Goal: Information Seeking & Learning: Check status

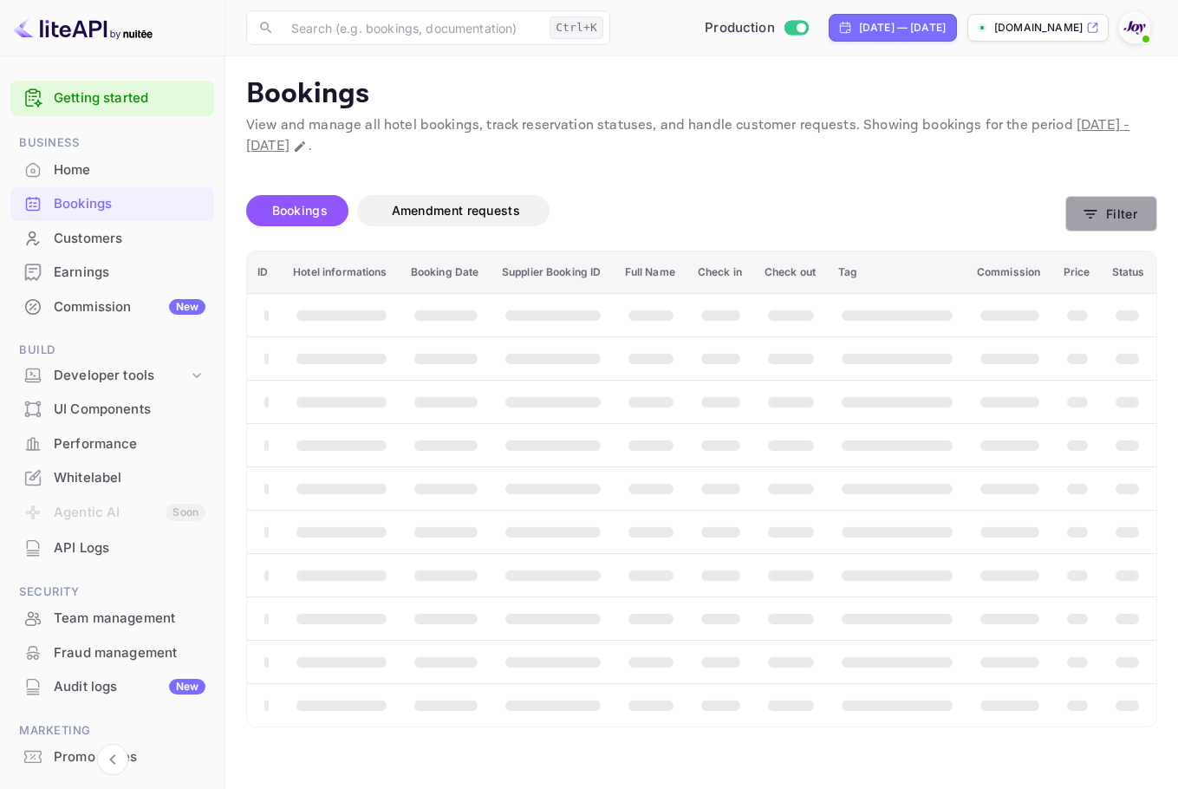
click at [1129, 214] on button "Filter" at bounding box center [1111, 214] width 92 height 36
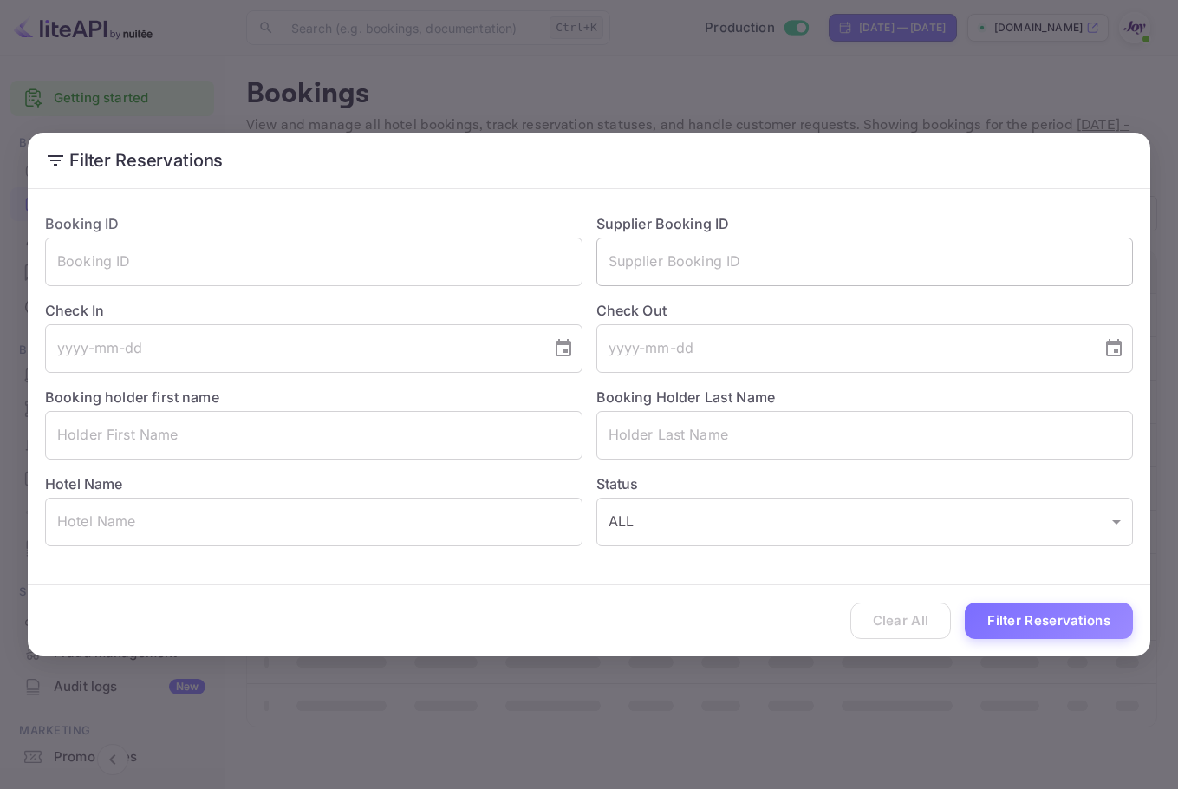
click at [695, 268] on input "text" at bounding box center [864, 262] width 537 height 49
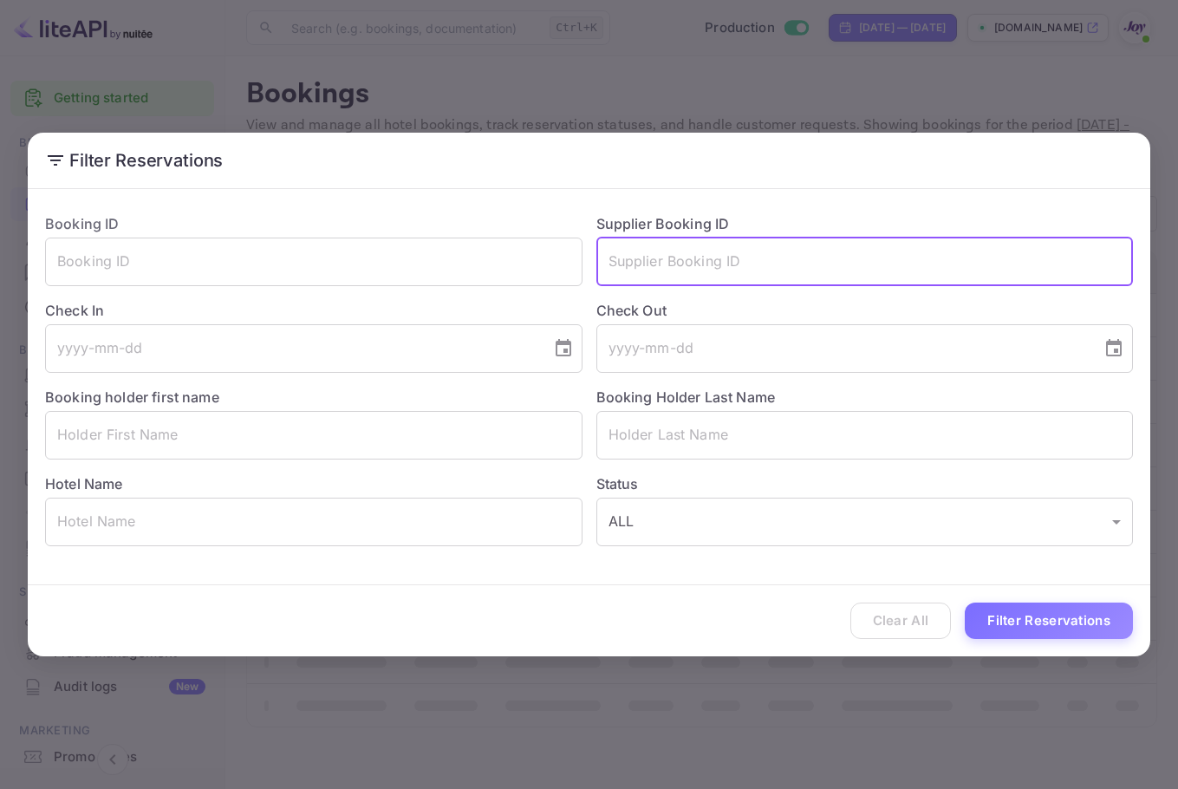
paste input "9796141"
type input "9796141"
click at [1051, 624] on button "Filter Reservations" at bounding box center [1049, 620] width 168 height 37
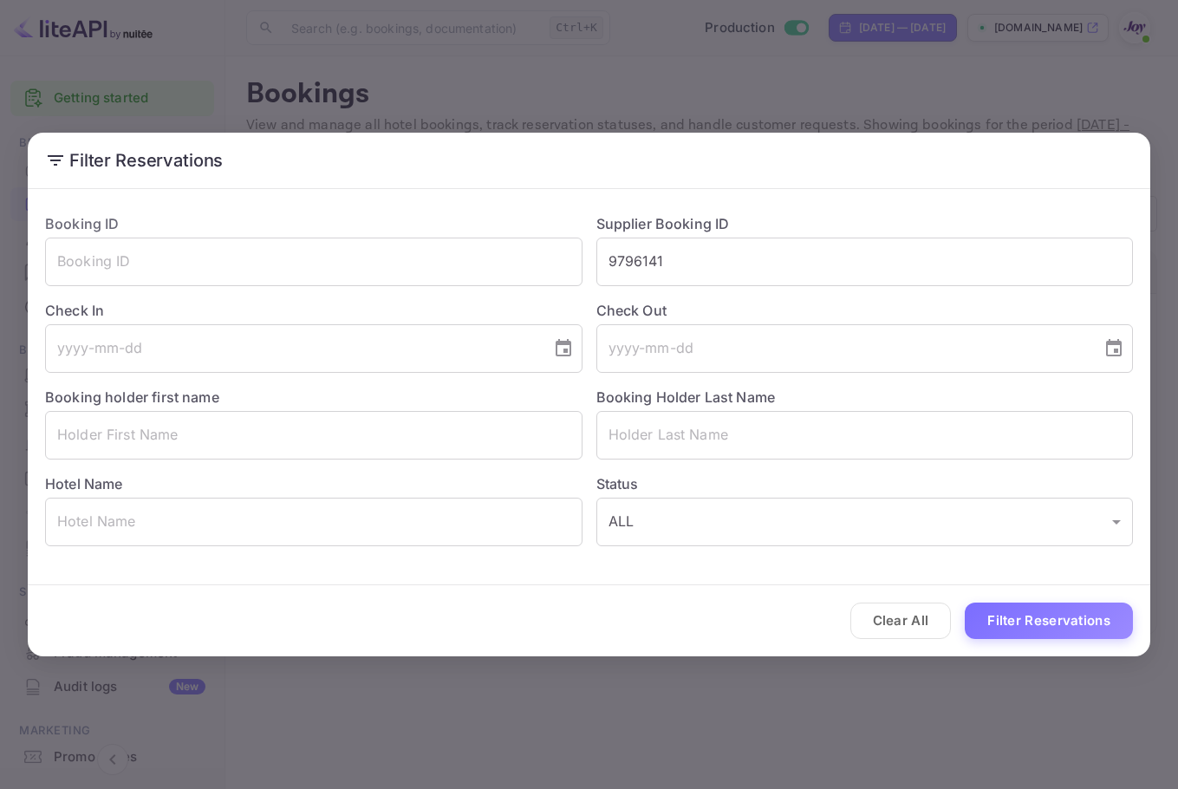
click at [1032, 78] on div "Filter Reservations Booking ID ​ Supplier Booking ID 9796141 ​ Check In ​ Check…" at bounding box center [589, 394] width 1178 height 789
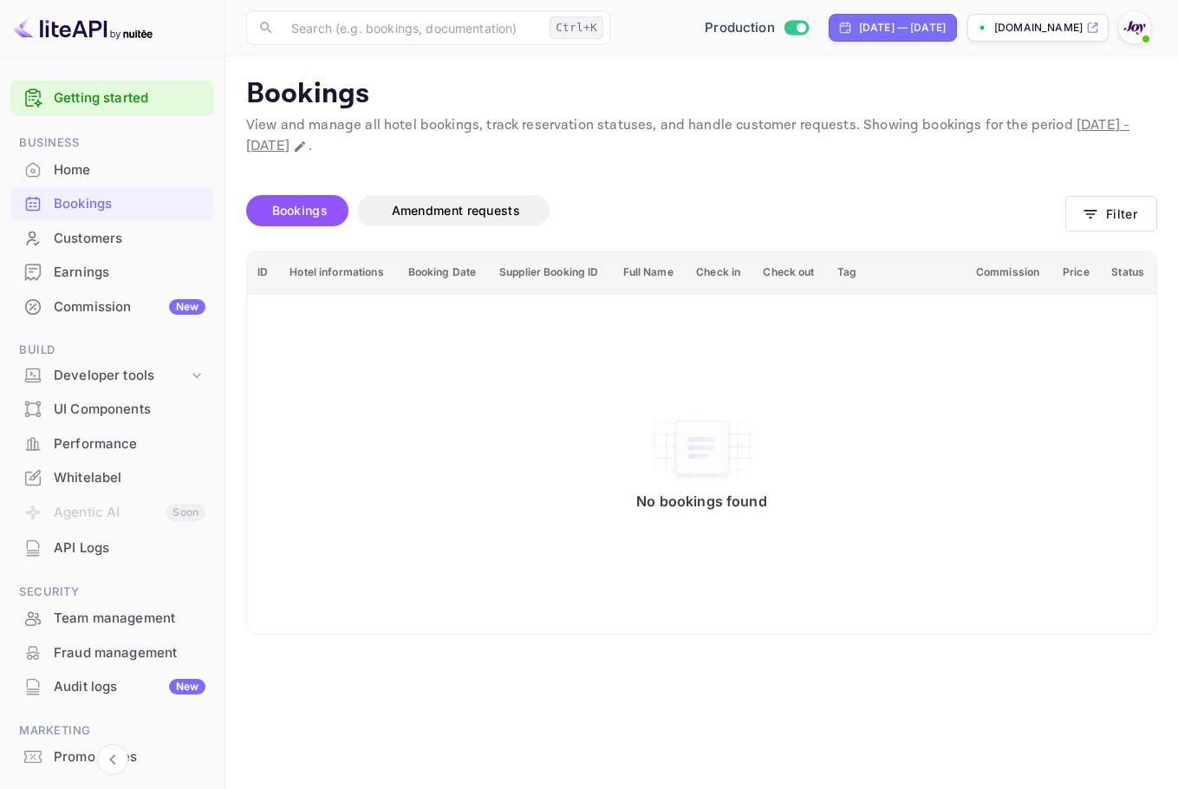
click at [79, 255] on li "Earnings" at bounding box center [112, 272] width 204 height 35
click at [87, 245] on div "Customers" at bounding box center [130, 239] width 152 height 20
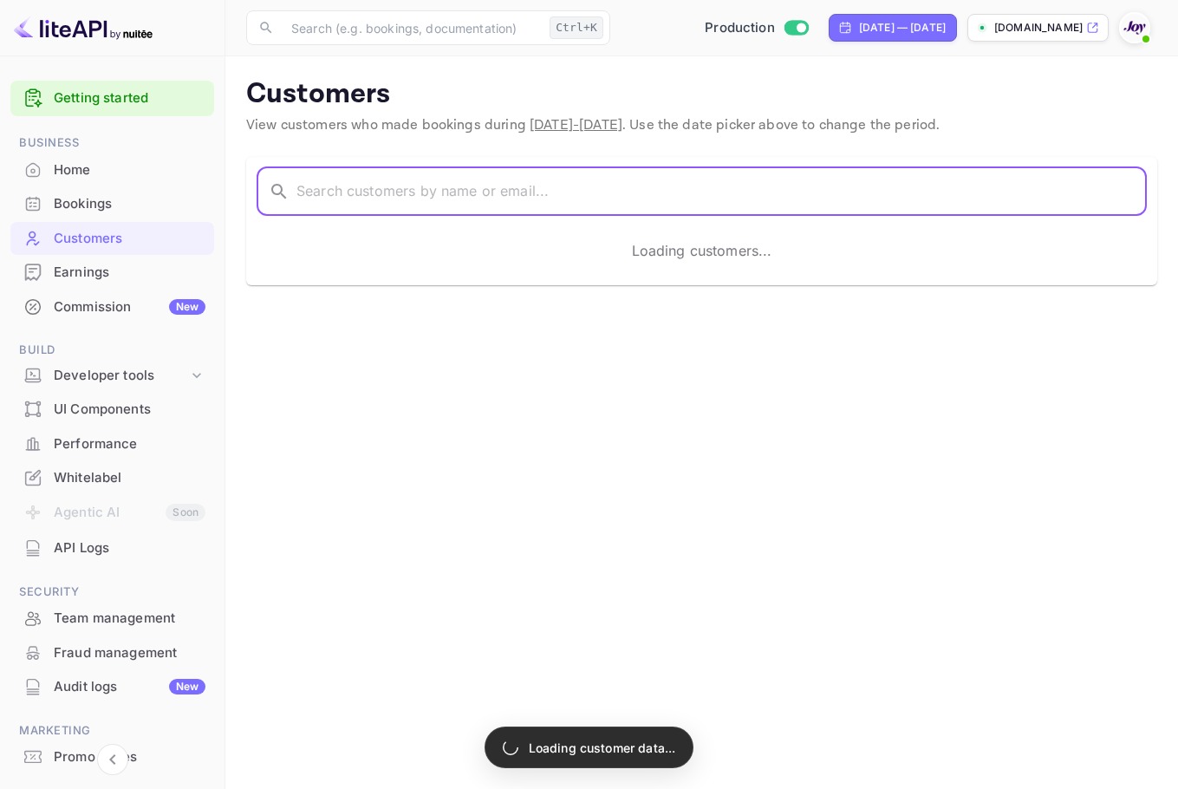
click at [348, 215] on input "text" at bounding box center [721, 191] width 850 height 49
click at [349, 211] on input "text" at bounding box center [721, 191] width 850 height 49
paste input "[PERSON_NAME]"
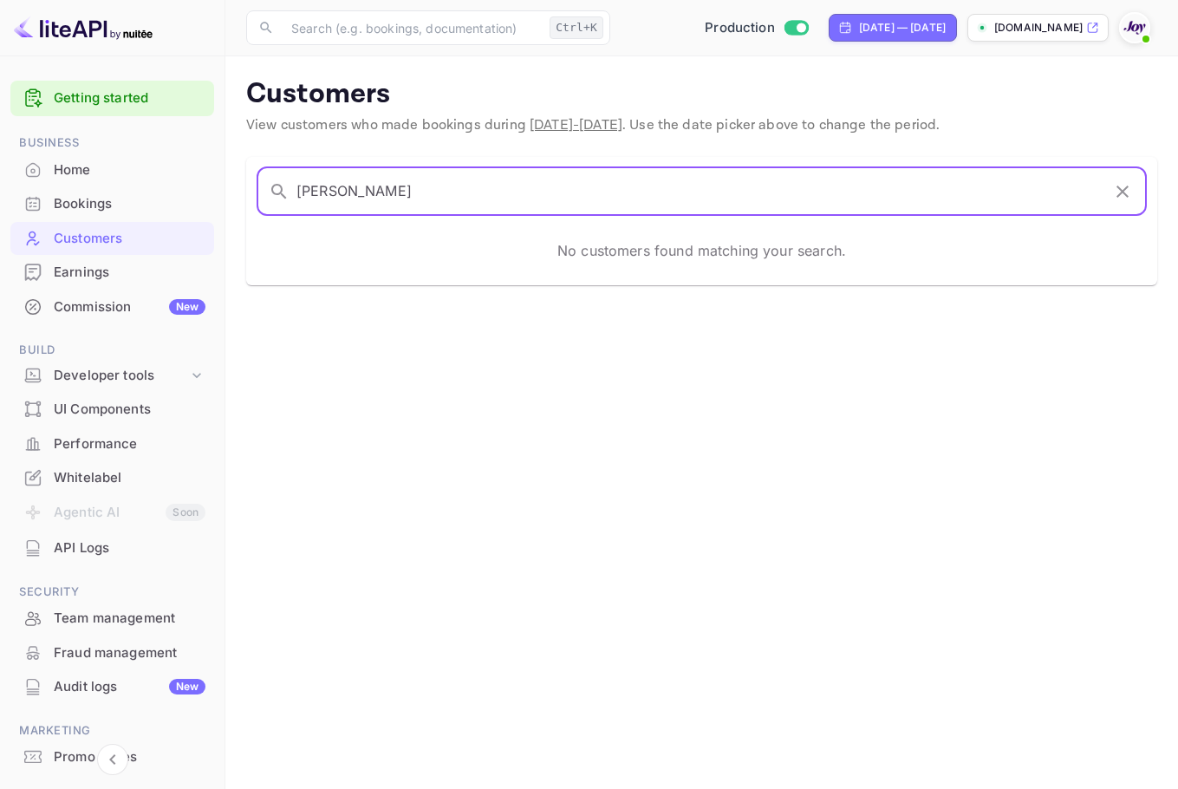
type input "[PERSON_NAME]"
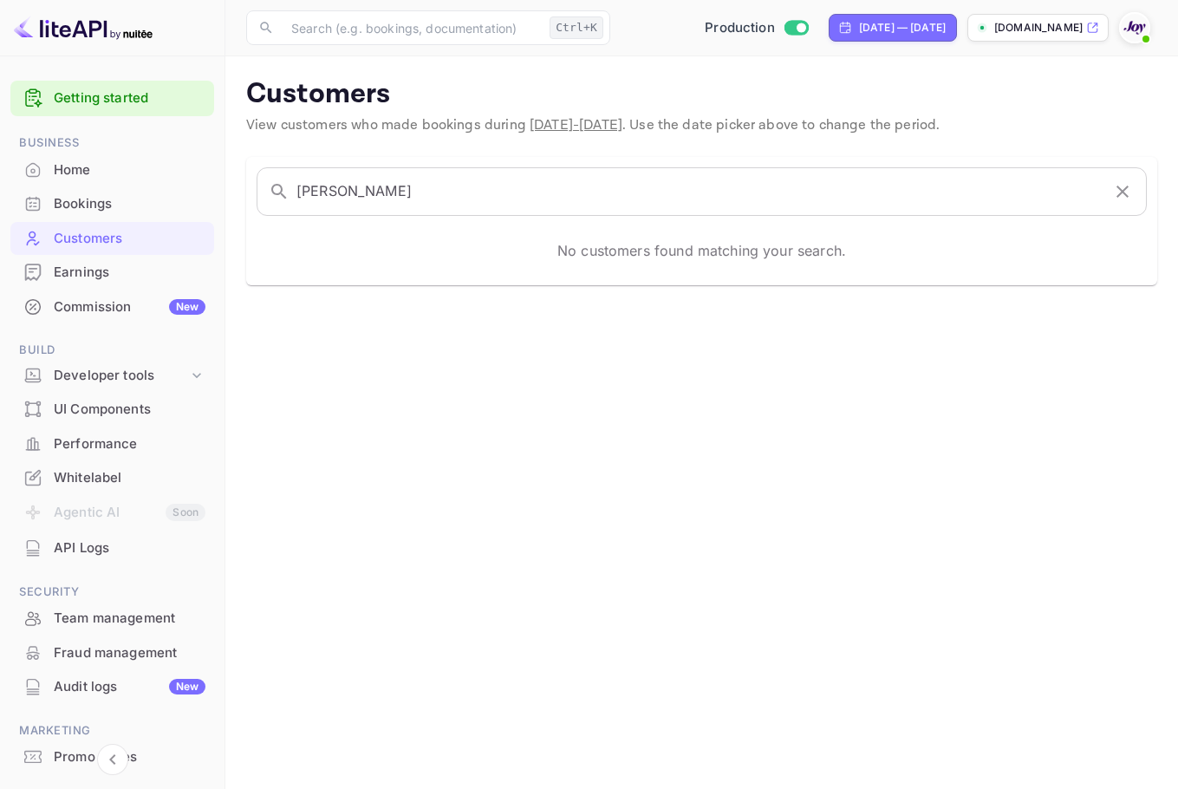
click at [1118, 33] on div "Production Apr 1, 2025 — Oct 1, 2025 stays.withjoy.com" at bounding box center [887, 27] width 540 height 31
click at [859, 33] on div "Apr 1, 2025 — Oct 1, 2025" at bounding box center [902, 28] width 87 height 16
select select "3"
select select "2025"
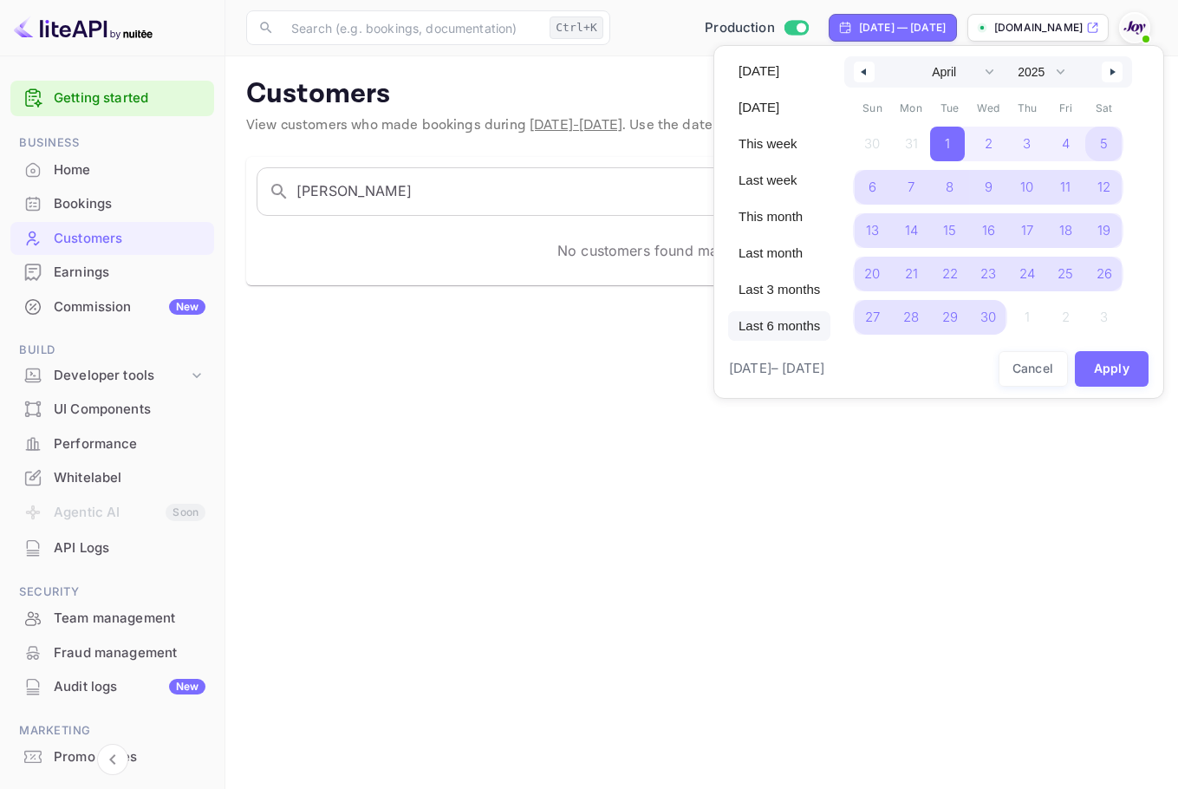
click at [784, 330] on span "Last 6 months" at bounding box center [779, 325] width 102 height 29
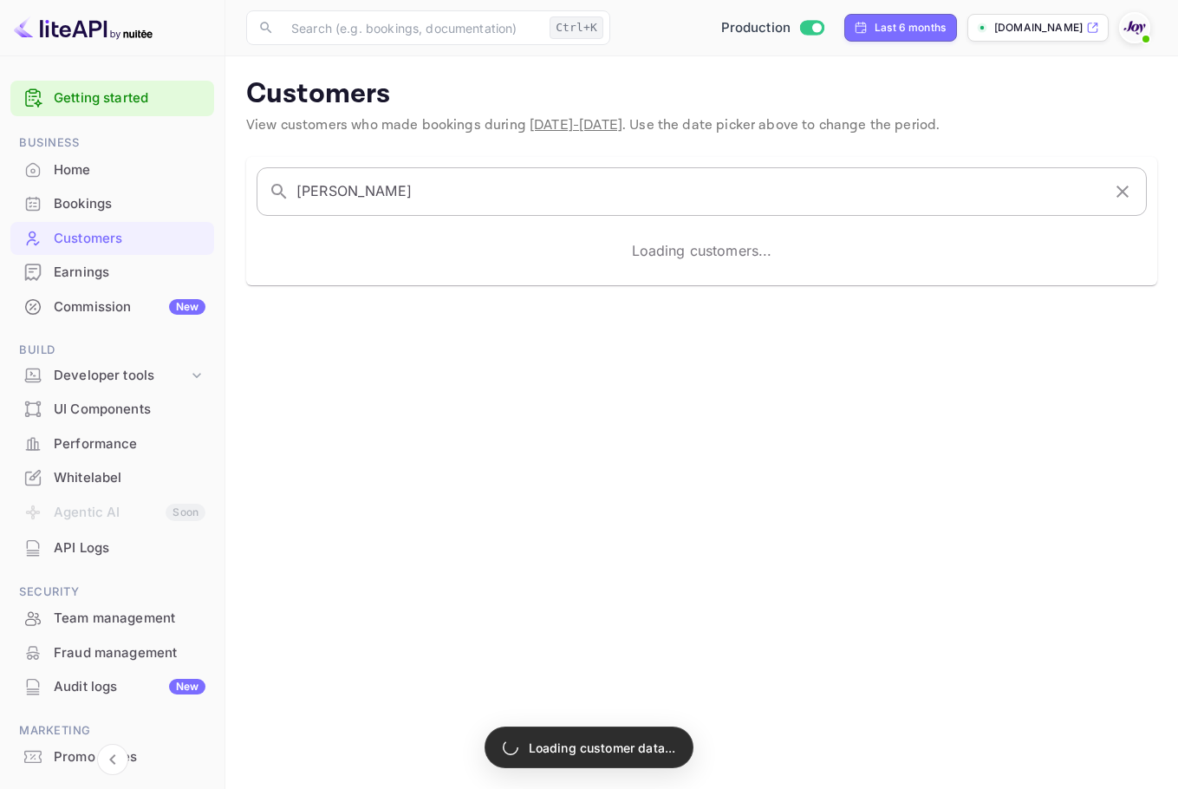
click at [743, 182] on input "[PERSON_NAME]" at bounding box center [698, 191] width 804 height 49
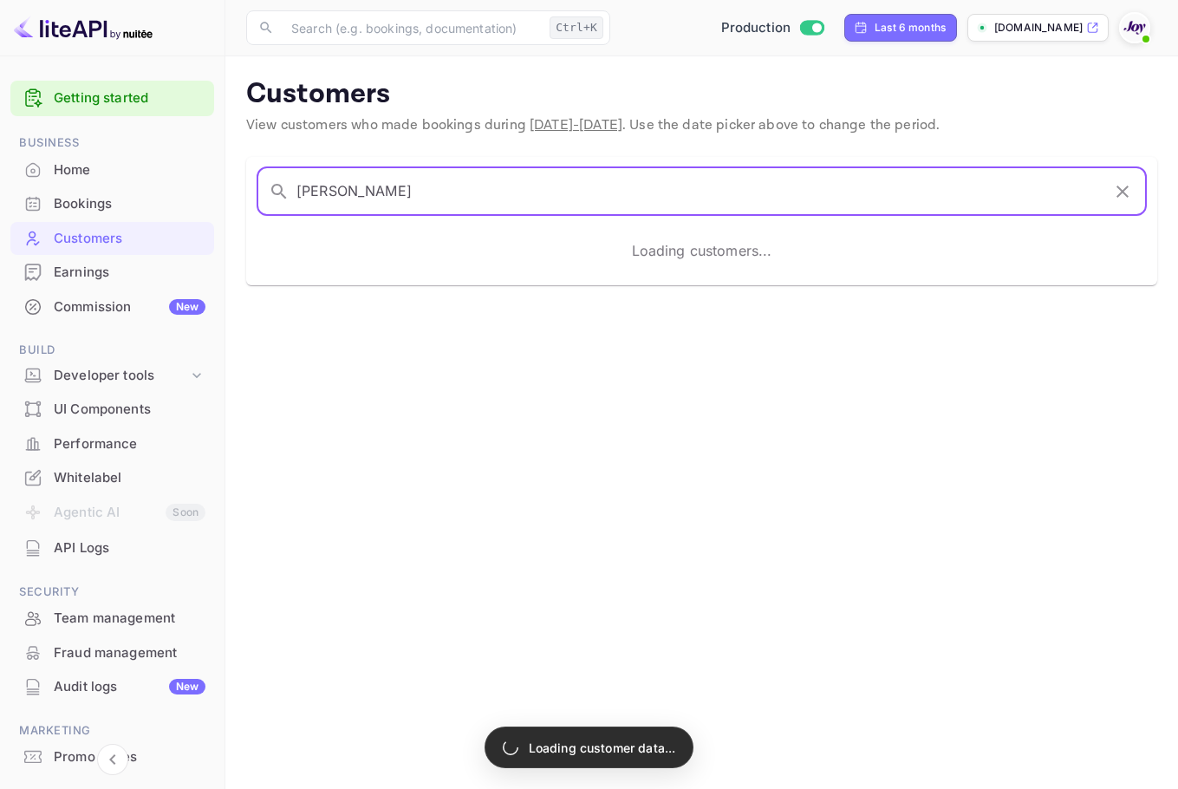
drag, startPoint x: 439, startPoint y: 186, endPoint x: 208, endPoint y: 175, distance: 231.7
click at [208, 175] on div "Getting started Business Home Bookings Customers Earnings Commission New Build …" at bounding box center [589, 394] width 1178 height 789
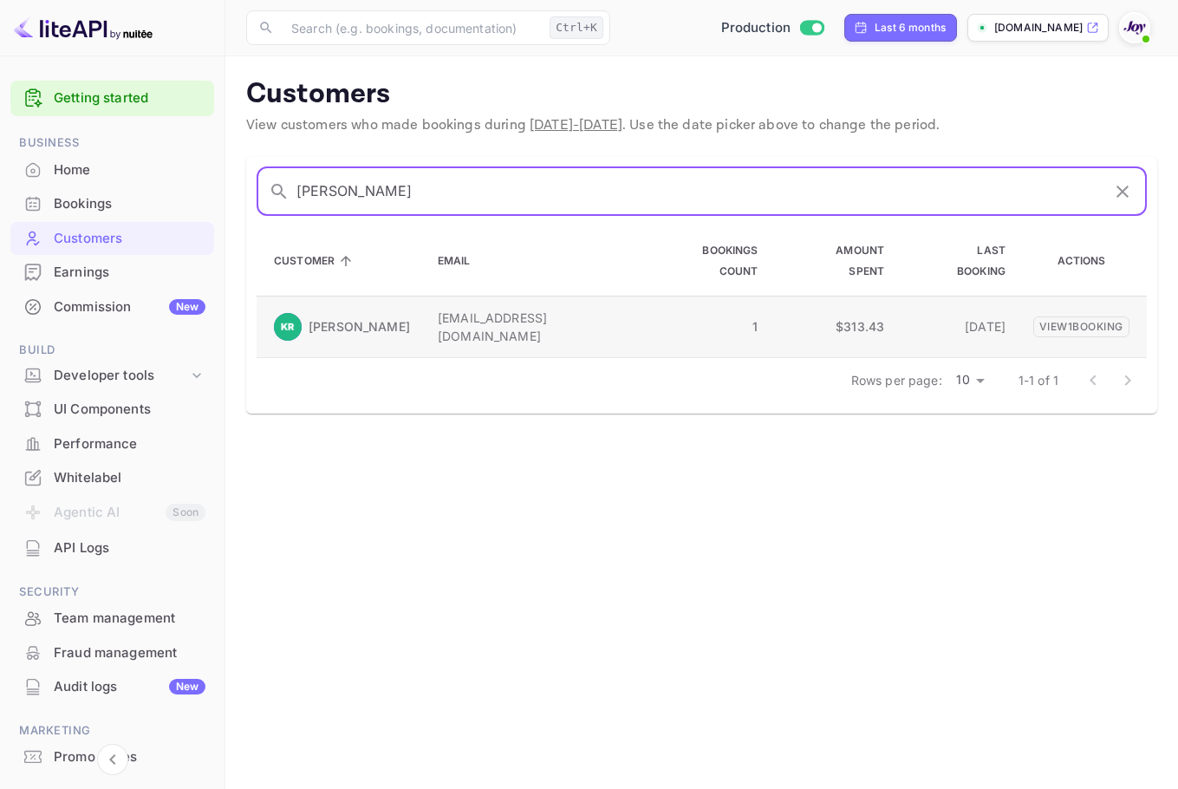
click at [387, 317] on p "[PERSON_NAME]" at bounding box center [359, 326] width 101 height 18
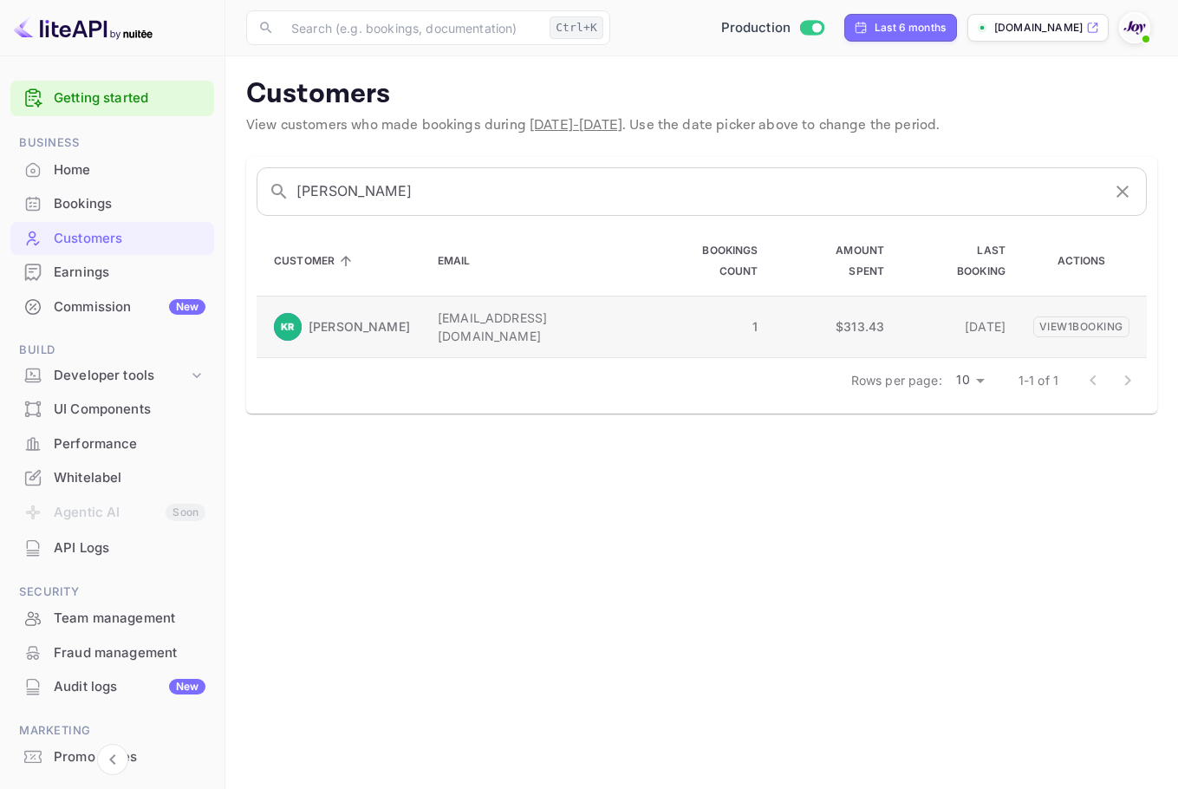
click at [283, 313] on img at bounding box center [288, 327] width 28 height 28
click at [1115, 314] on td "View 1 booking" at bounding box center [1082, 327] width 127 height 62
drag, startPoint x: 1108, startPoint y: 314, endPoint x: 1098, endPoint y: 296, distance: 19.8
click at [1102, 307] on td "View 1 booking" at bounding box center [1082, 327] width 127 height 62
click at [1097, 316] on p "View 1 booking" at bounding box center [1081, 326] width 96 height 21
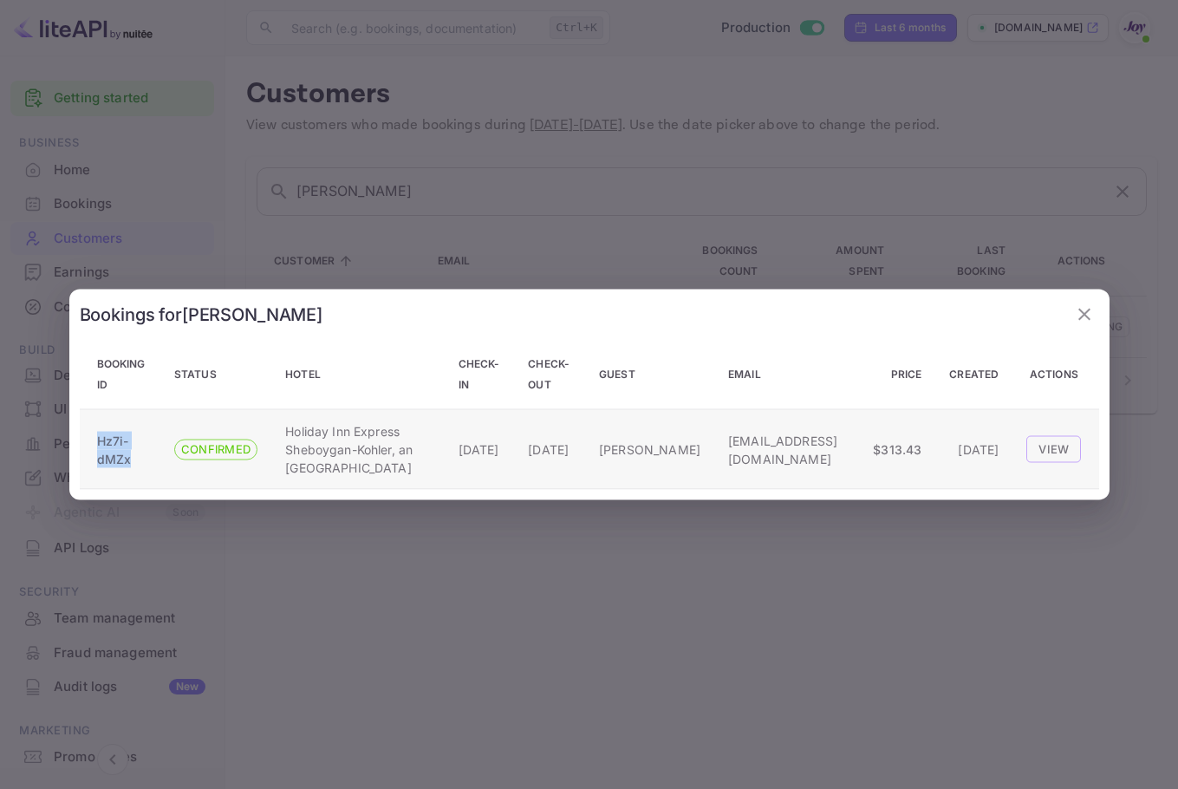
drag, startPoint x: 116, startPoint y: 459, endPoint x: 570, endPoint y: 407, distance: 457.2
click at [89, 433] on td "Hz7i-dMZx" at bounding box center [120, 449] width 81 height 80
copy p "Hz7i-dMZx"
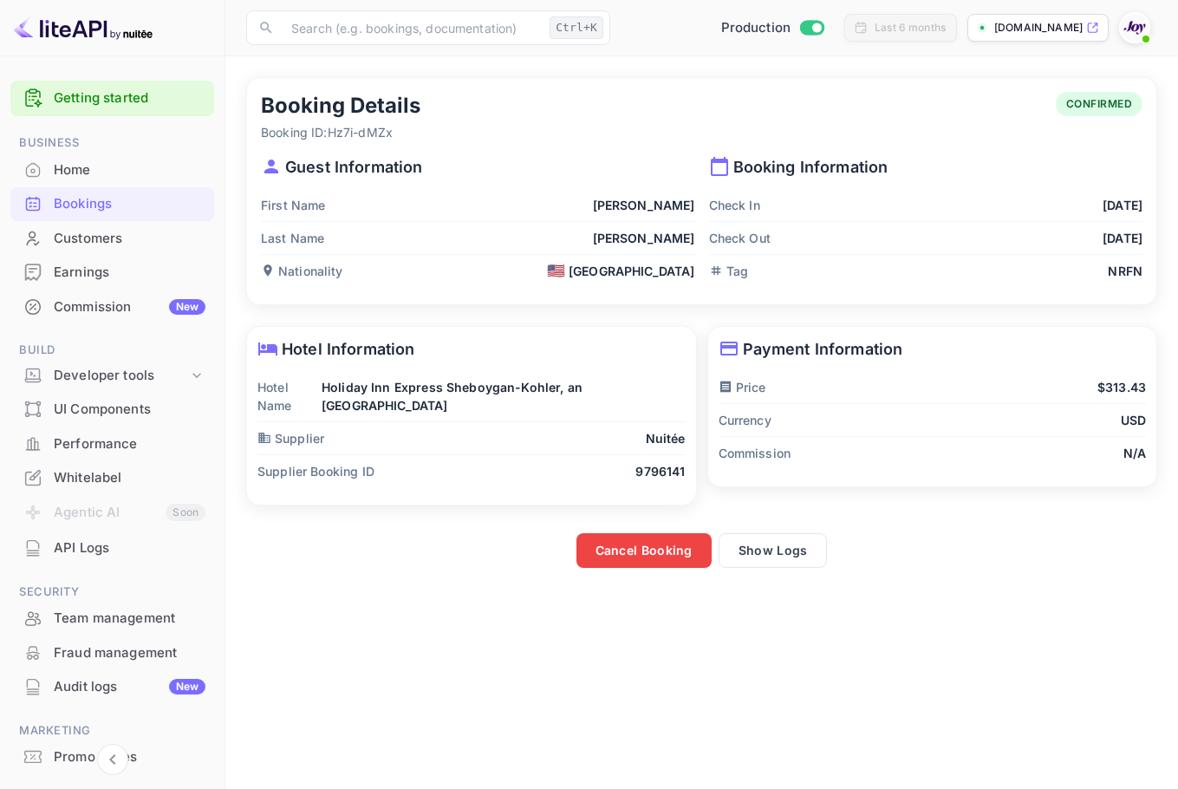
click at [101, 179] on div "Home" at bounding box center [112, 170] width 204 height 34
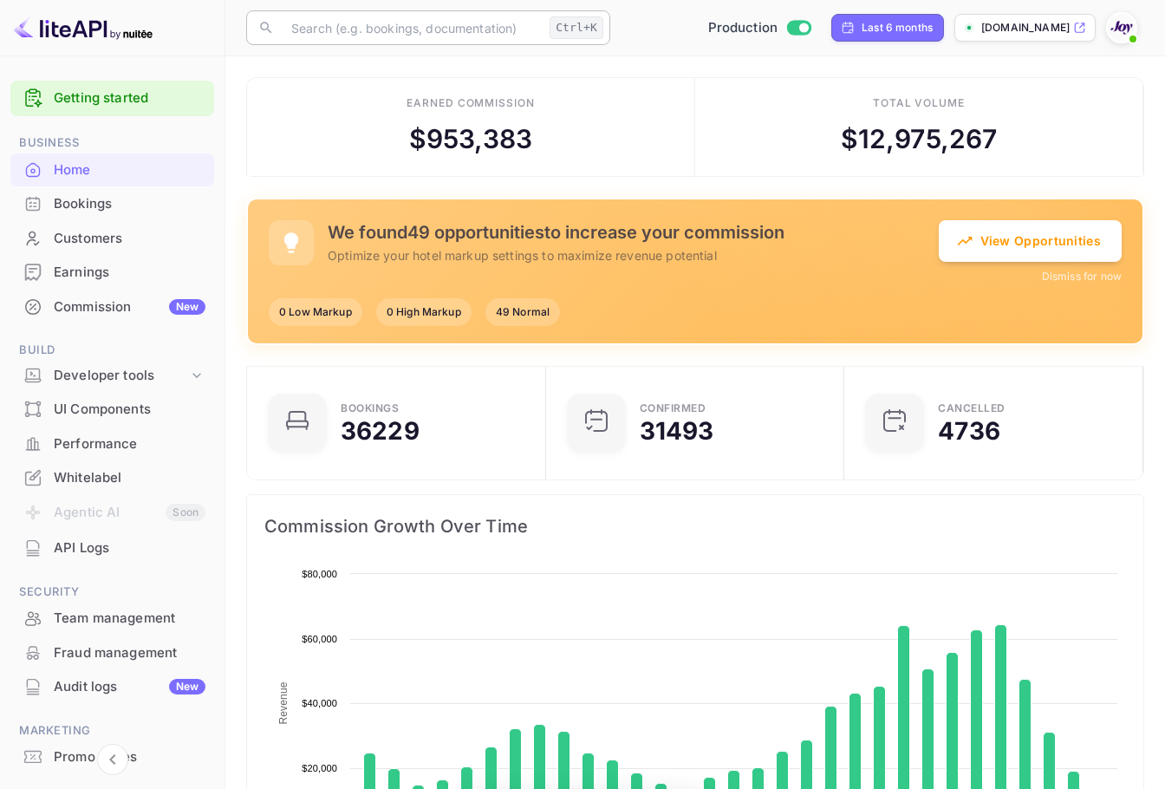
scroll to position [269, 275]
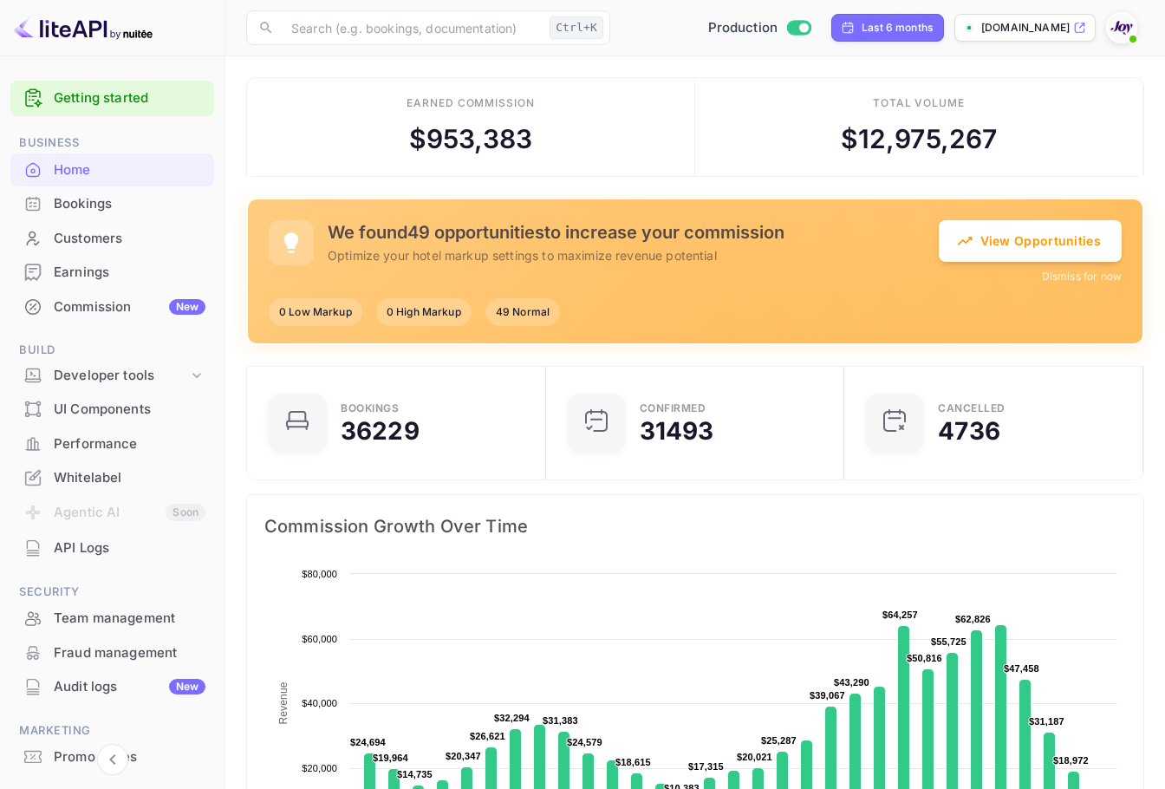
click at [138, 182] on div "Home" at bounding box center [112, 170] width 204 height 34
click at [133, 193] on div "Bookings" at bounding box center [112, 204] width 204 height 34
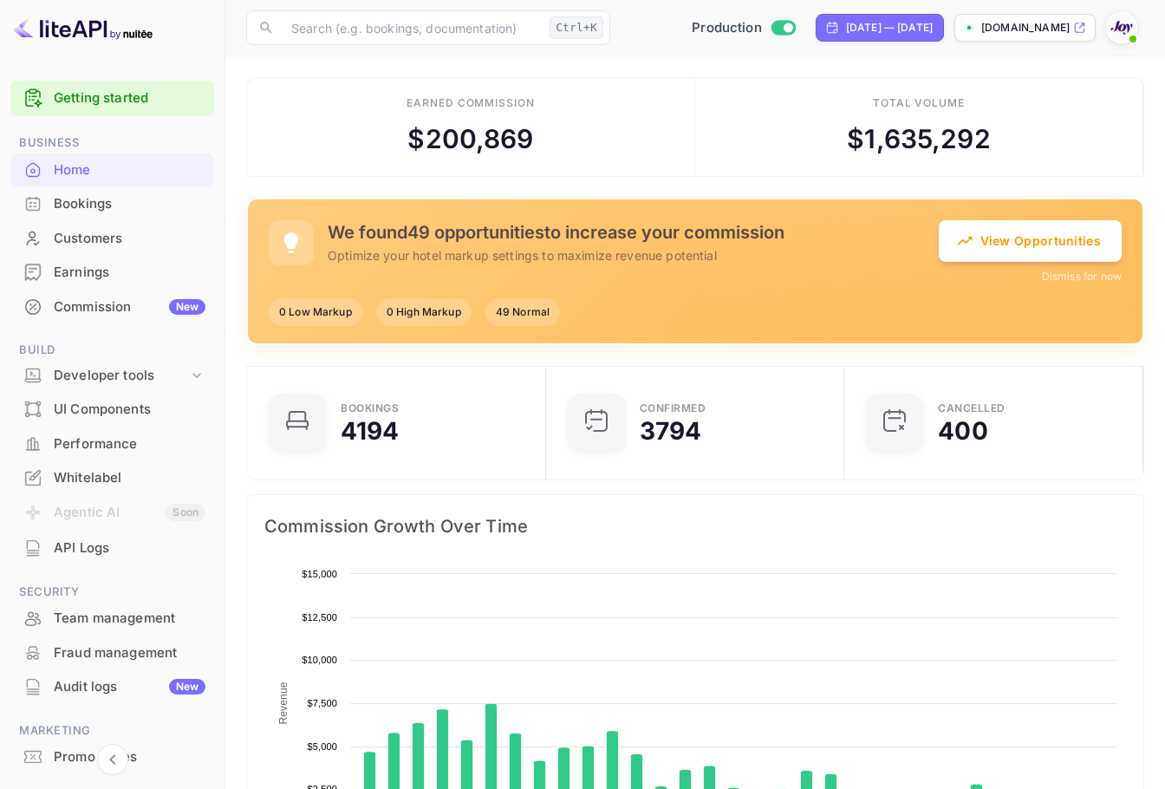
scroll to position [269, 275]
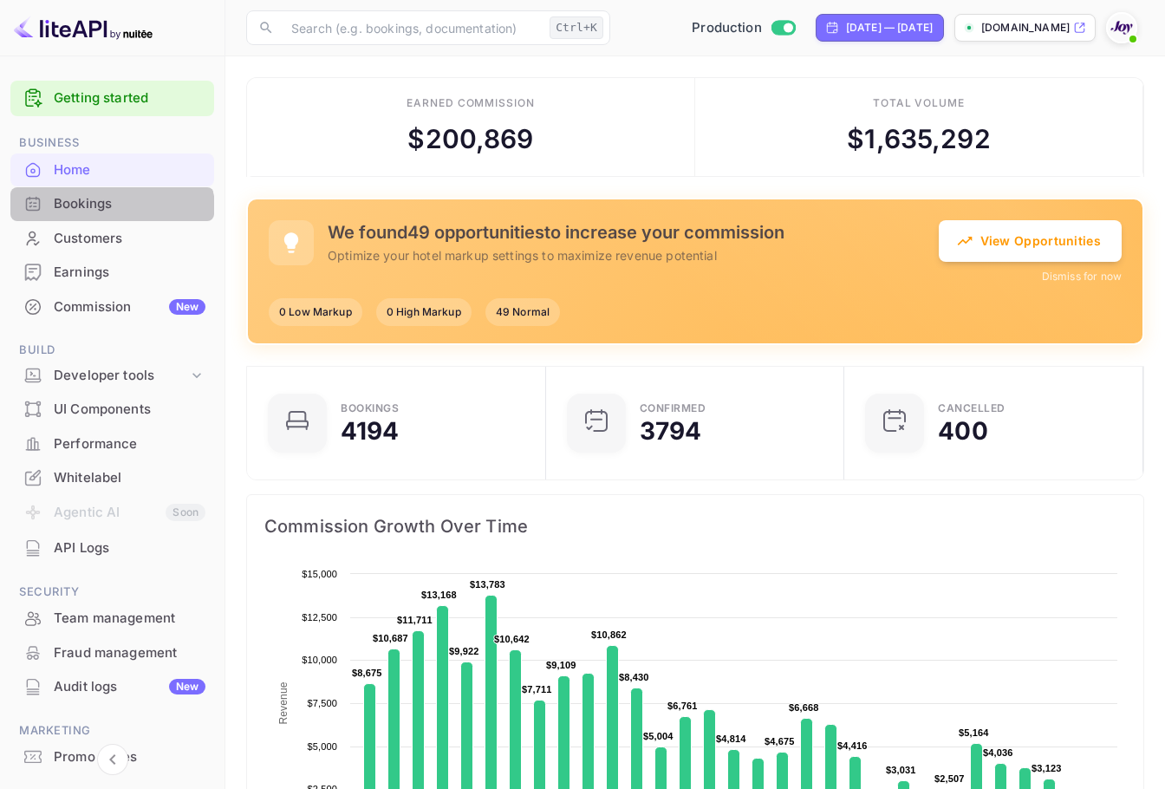
click at [98, 217] on div "Bookings" at bounding box center [112, 204] width 204 height 34
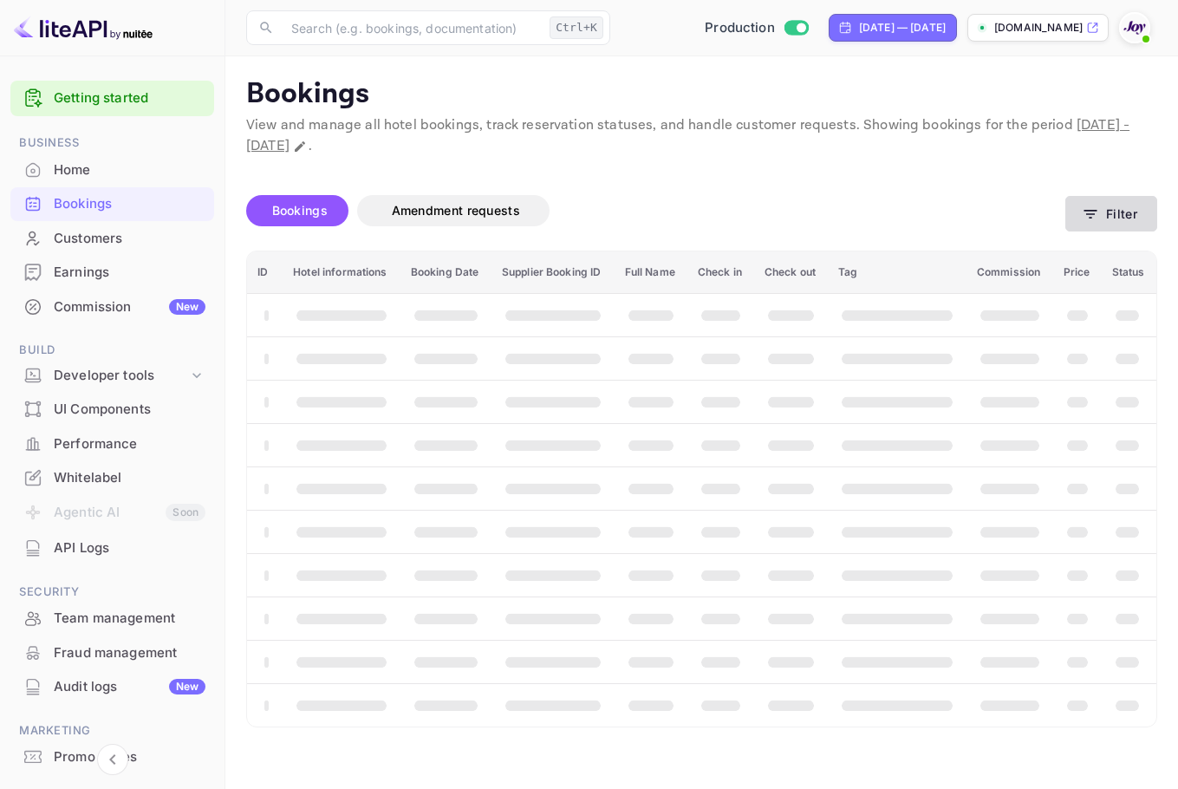
click at [1142, 224] on button "Filter" at bounding box center [1111, 214] width 92 height 36
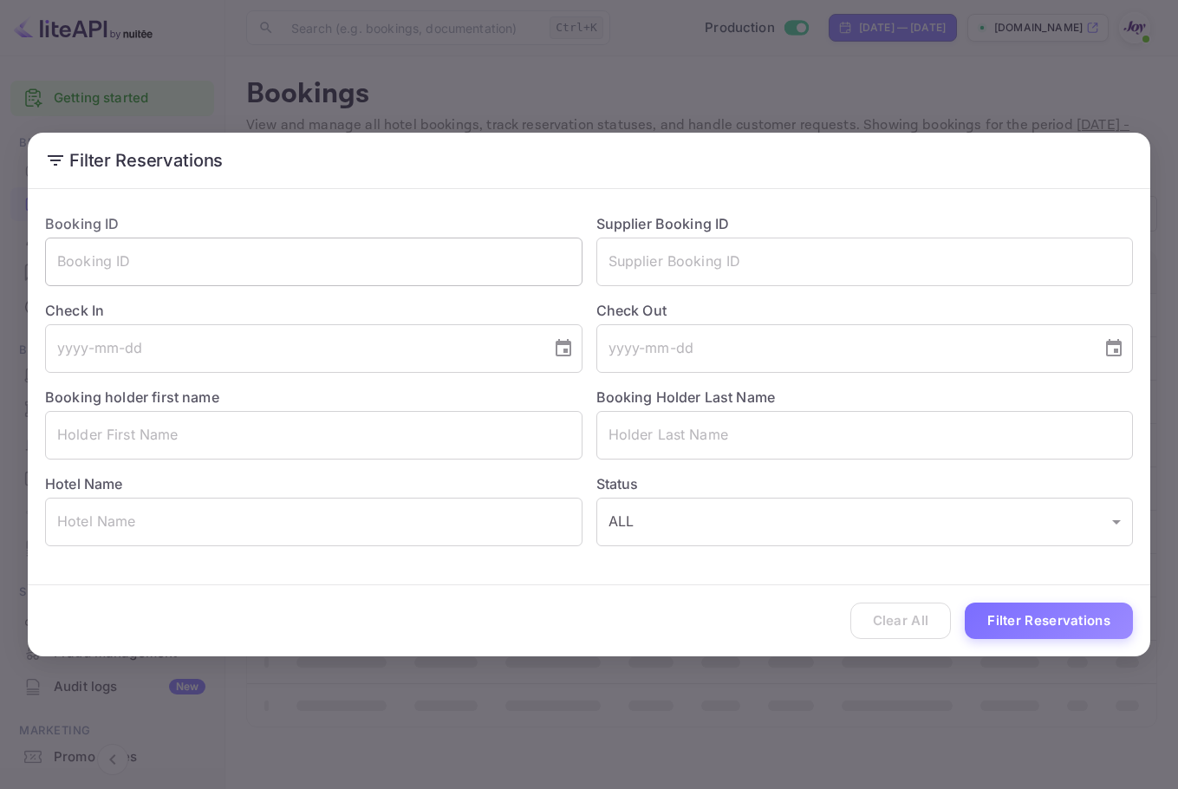
click at [454, 256] on input "text" at bounding box center [313, 262] width 537 height 49
paste input "Hz7i-dMZx"
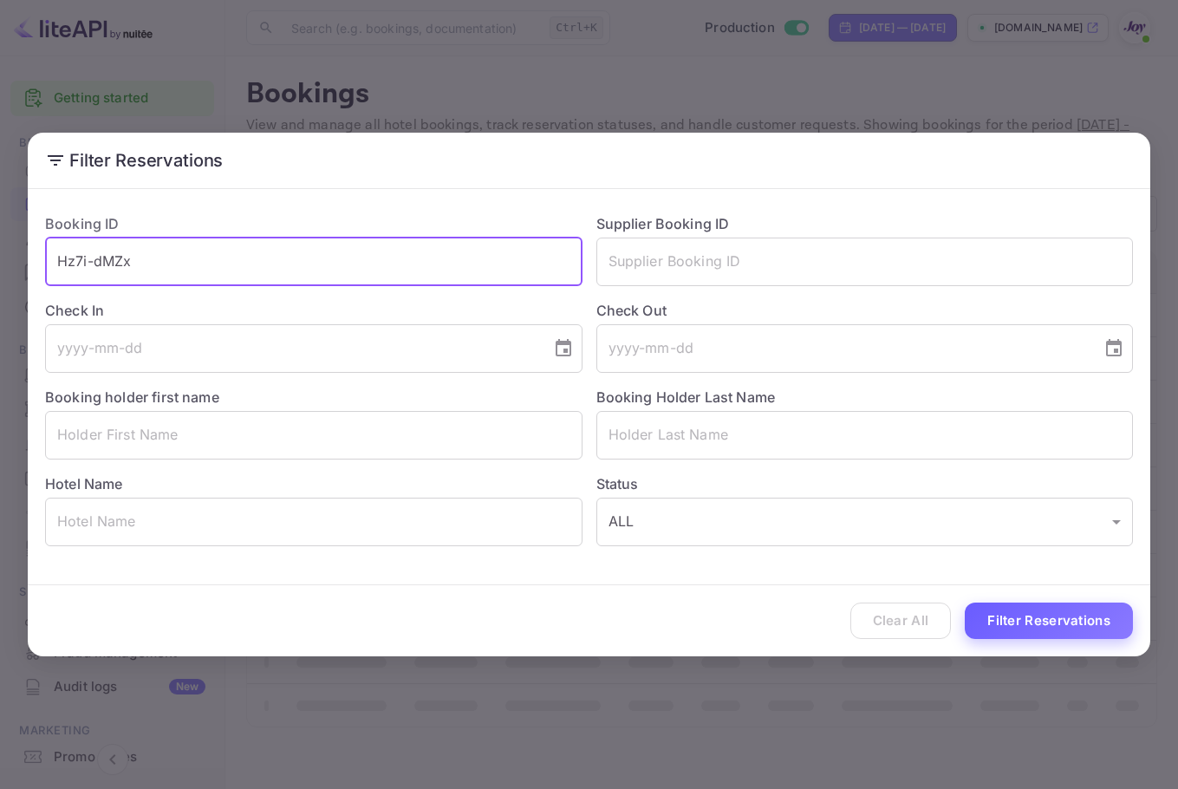
type input "Hz7i-dMZx"
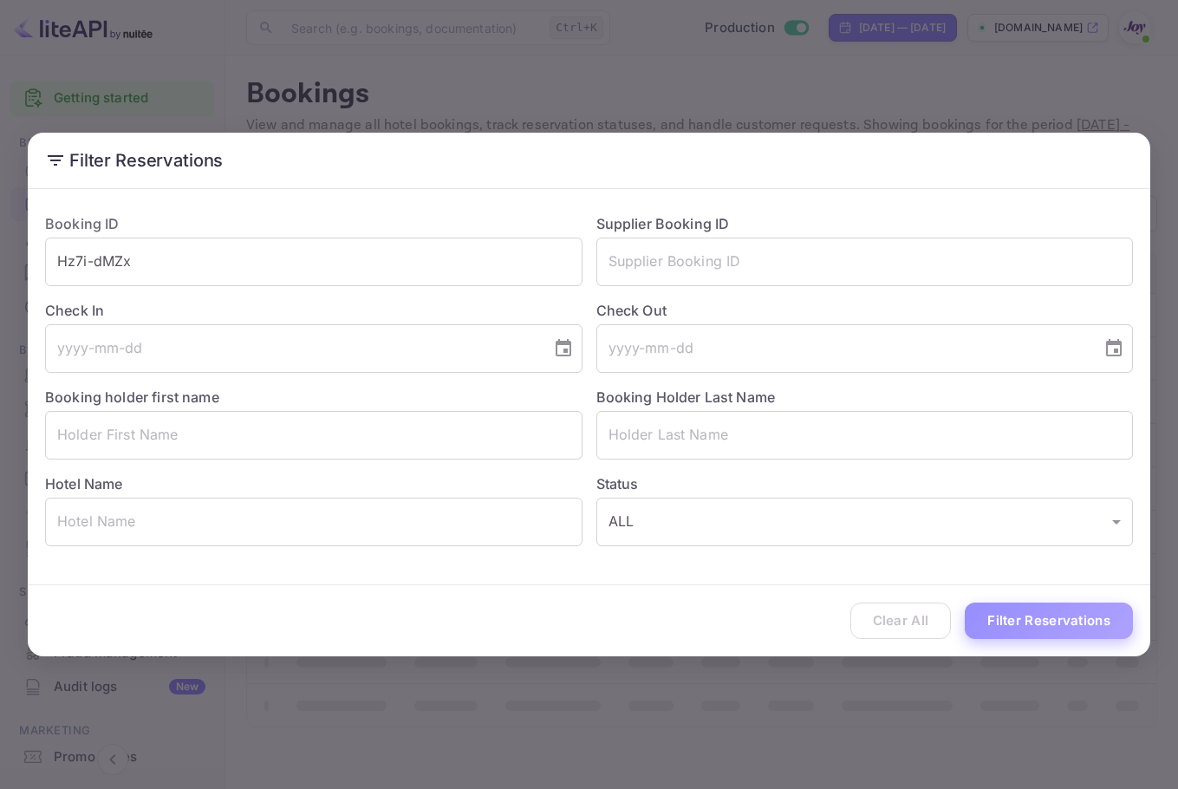
click at [1073, 609] on button "Filter Reservations" at bounding box center [1049, 620] width 168 height 37
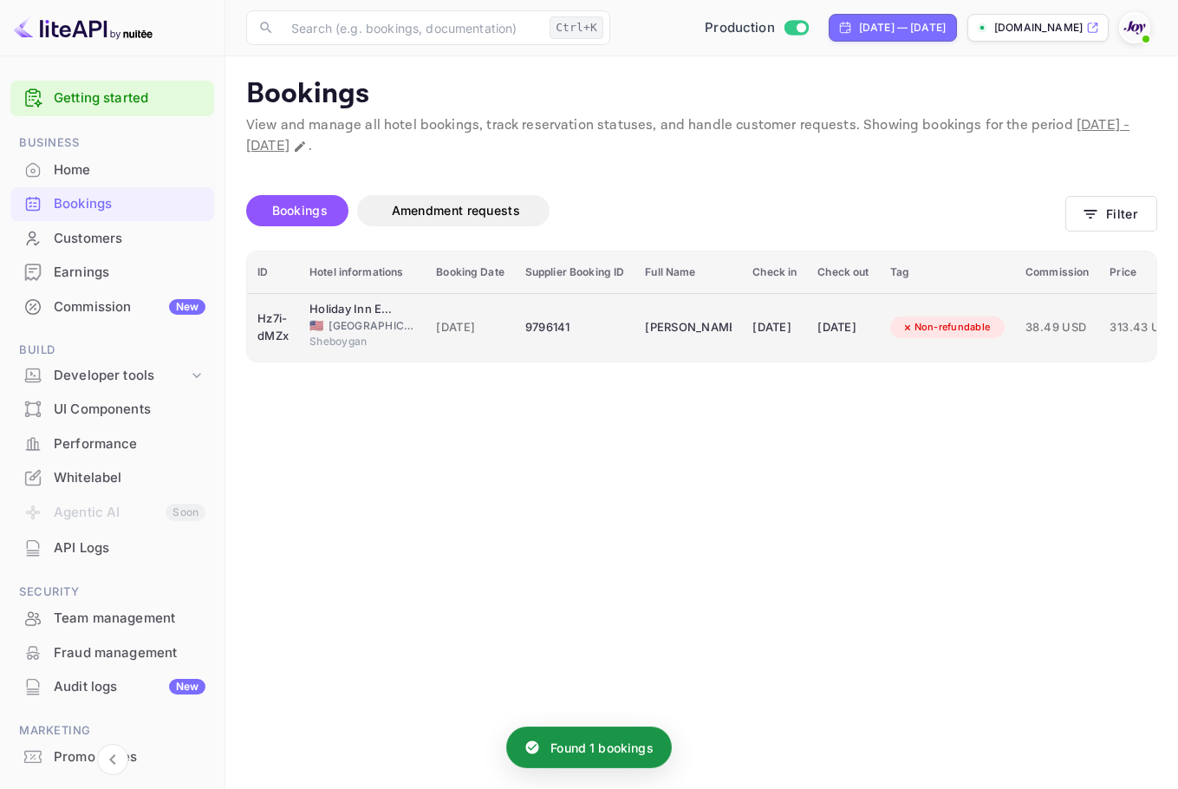
click at [609, 340] on div "9796141" at bounding box center [574, 328] width 99 height 28
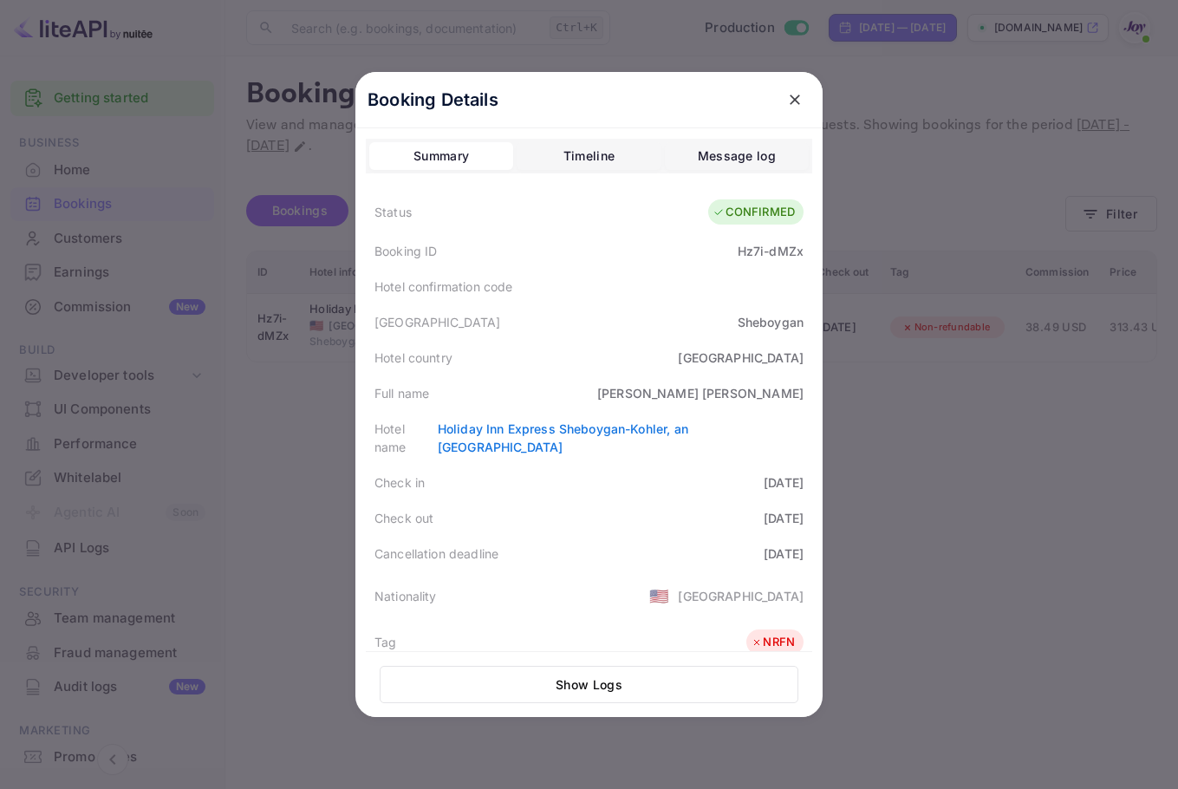
click at [920, 182] on div at bounding box center [589, 394] width 1178 height 789
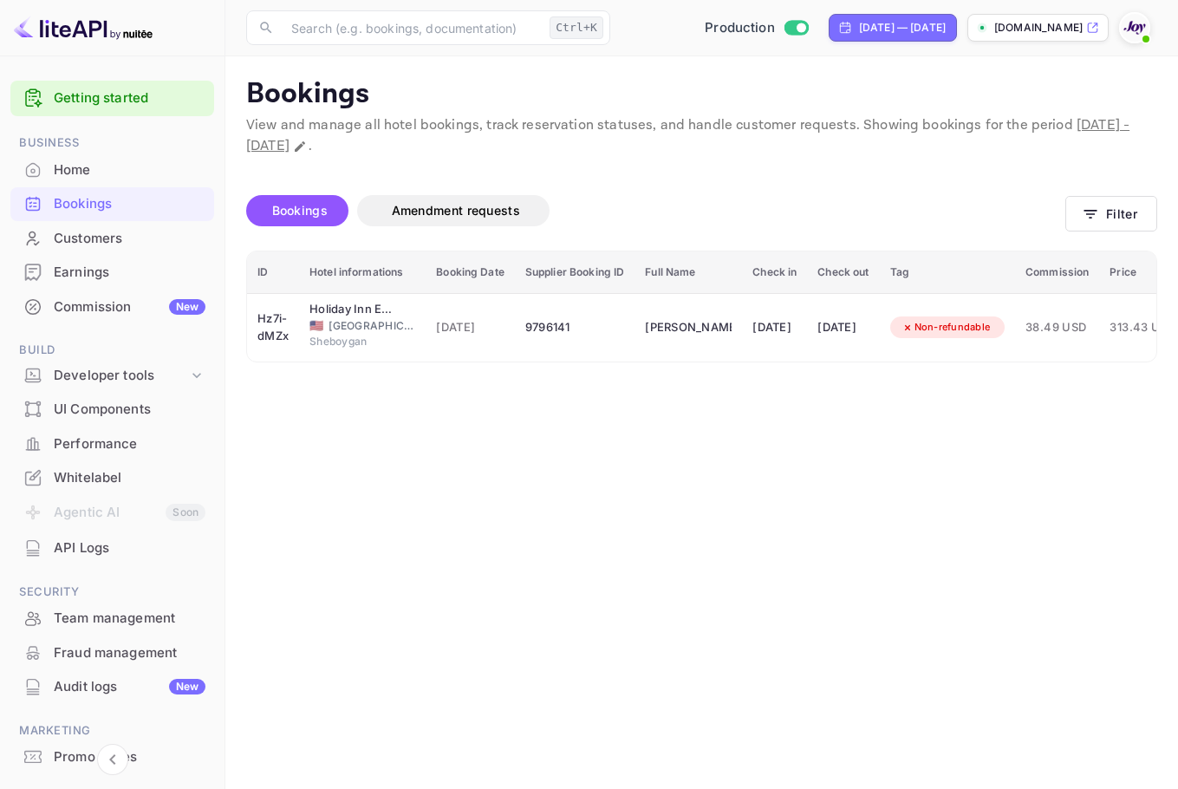
click at [128, 238] on div "Customers" at bounding box center [130, 239] width 152 height 20
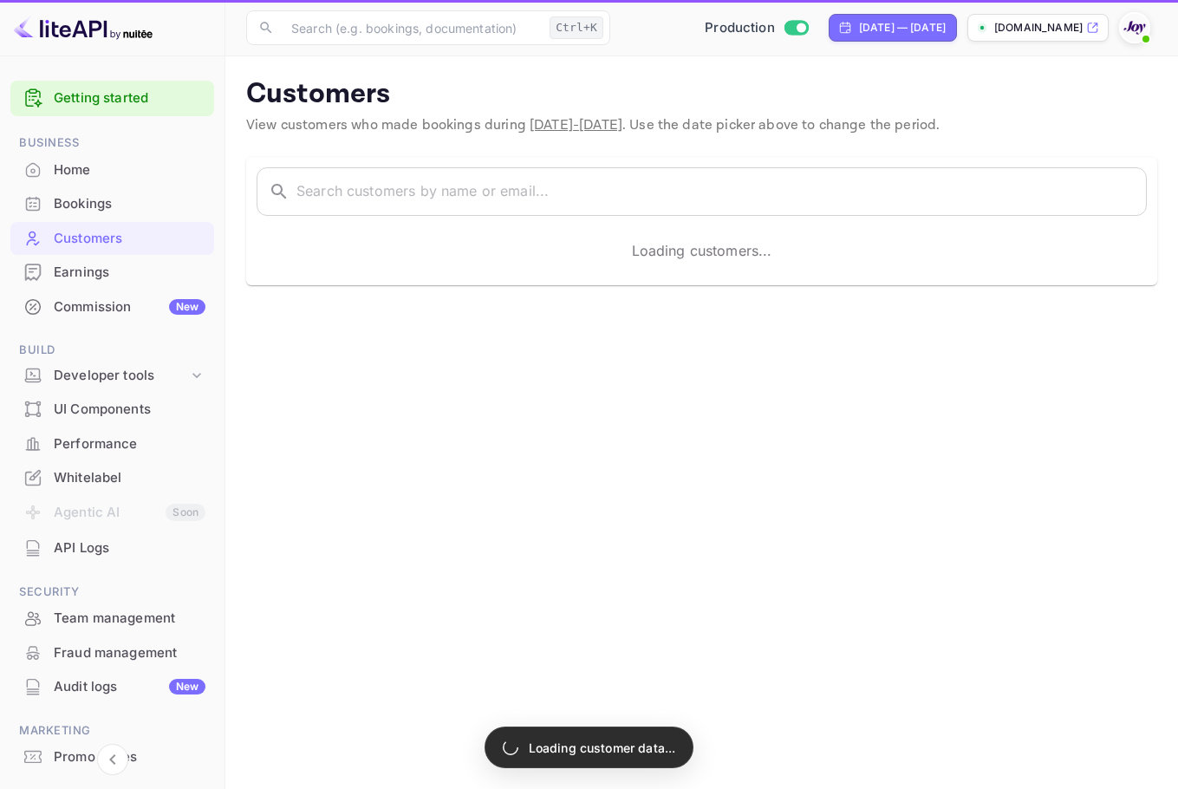
click at [101, 240] on div "Customers" at bounding box center [130, 239] width 152 height 20
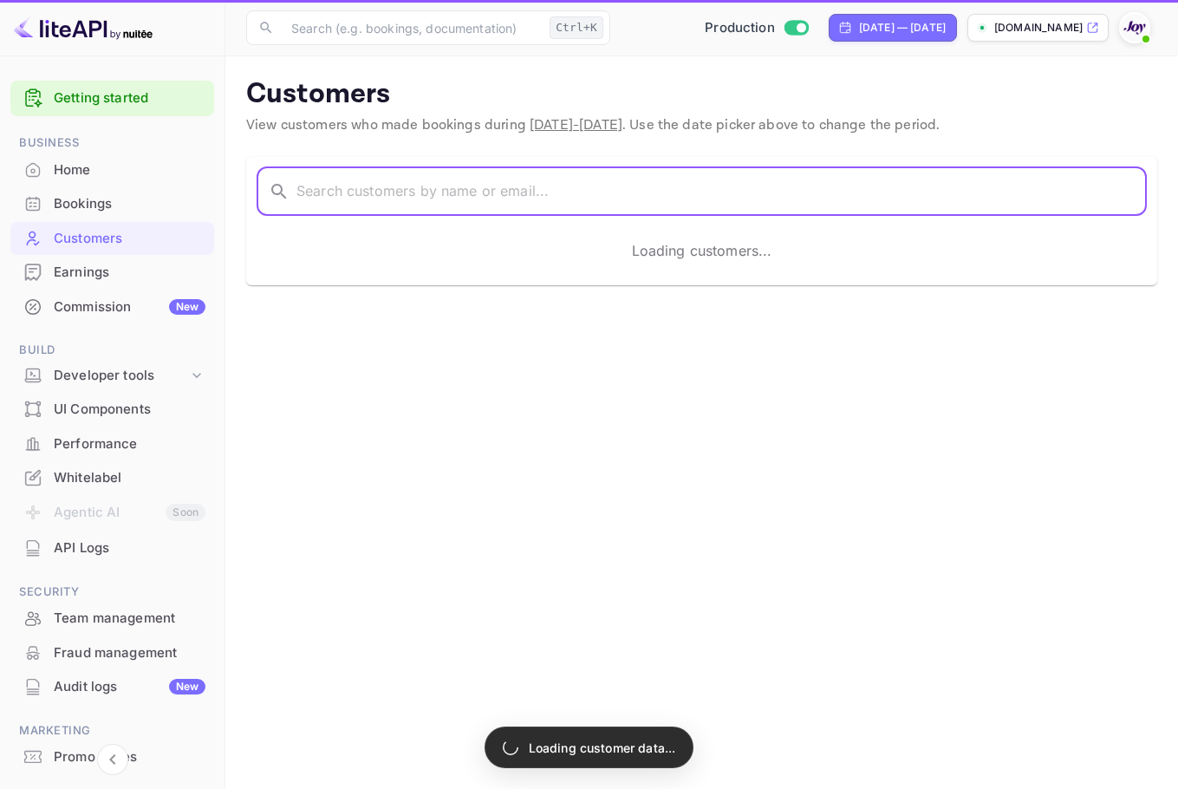
click at [423, 172] on input "text" at bounding box center [721, 191] width 850 height 49
paste input "[PERSON_NAME]"
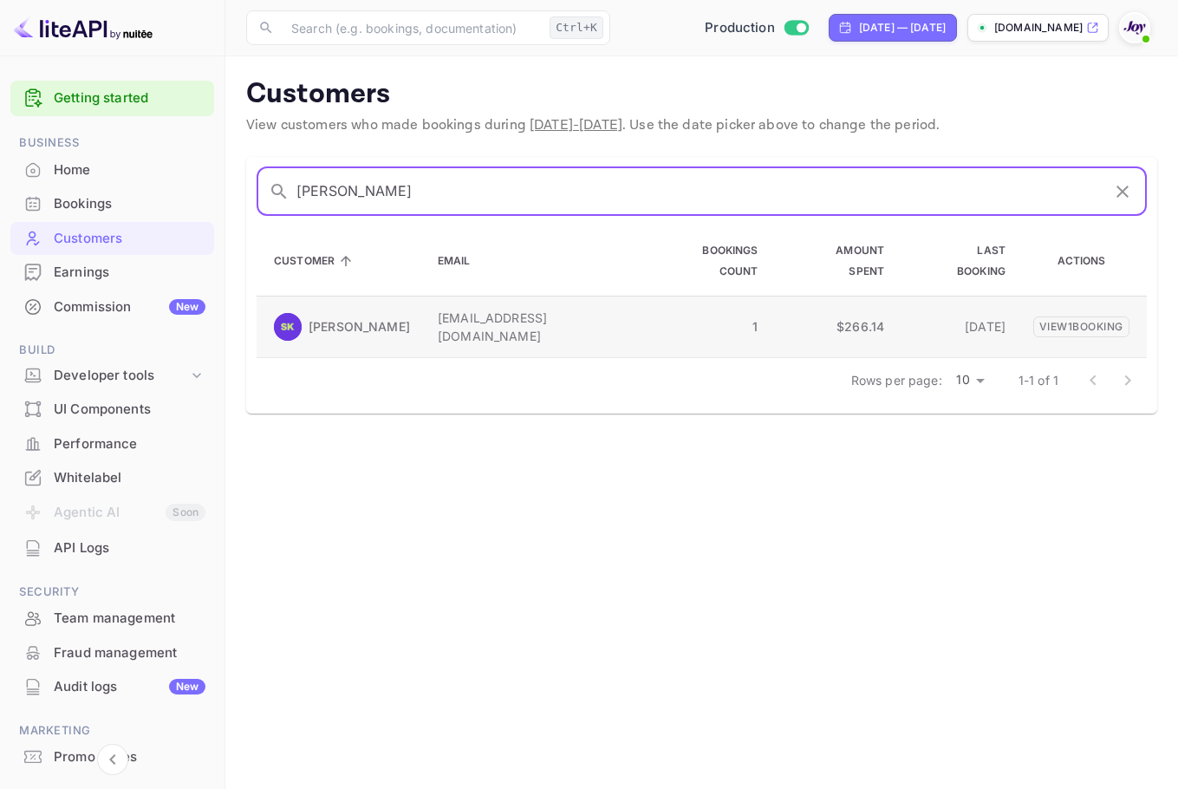
type input "[PERSON_NAME]"
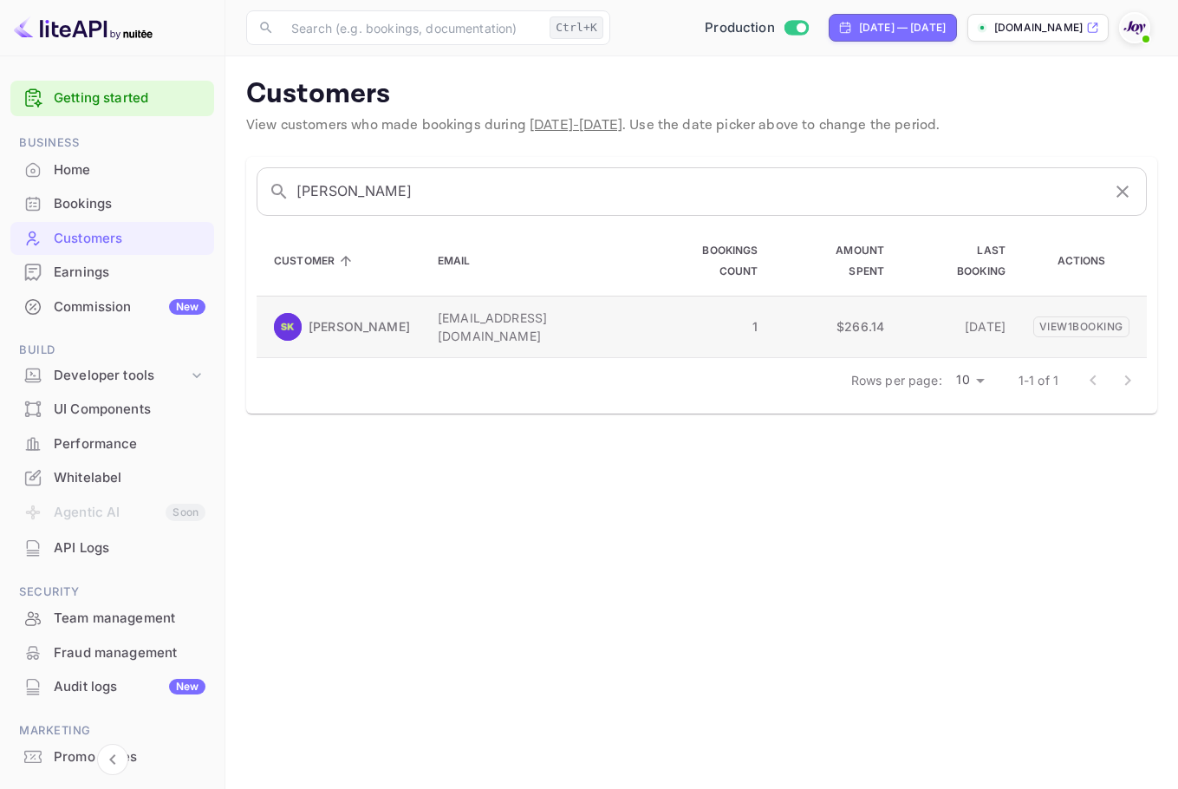
click at [305, 313] on div "[PERSON_NAME]" at bounding box center [342, 327] width 136 height 28
click at [293, 313] on img at bounding box center [288, 327] width 28 height 28
click at [1107, 316] on p "View 1 booking" at bounding box center [1081, 326] width 96 height 21
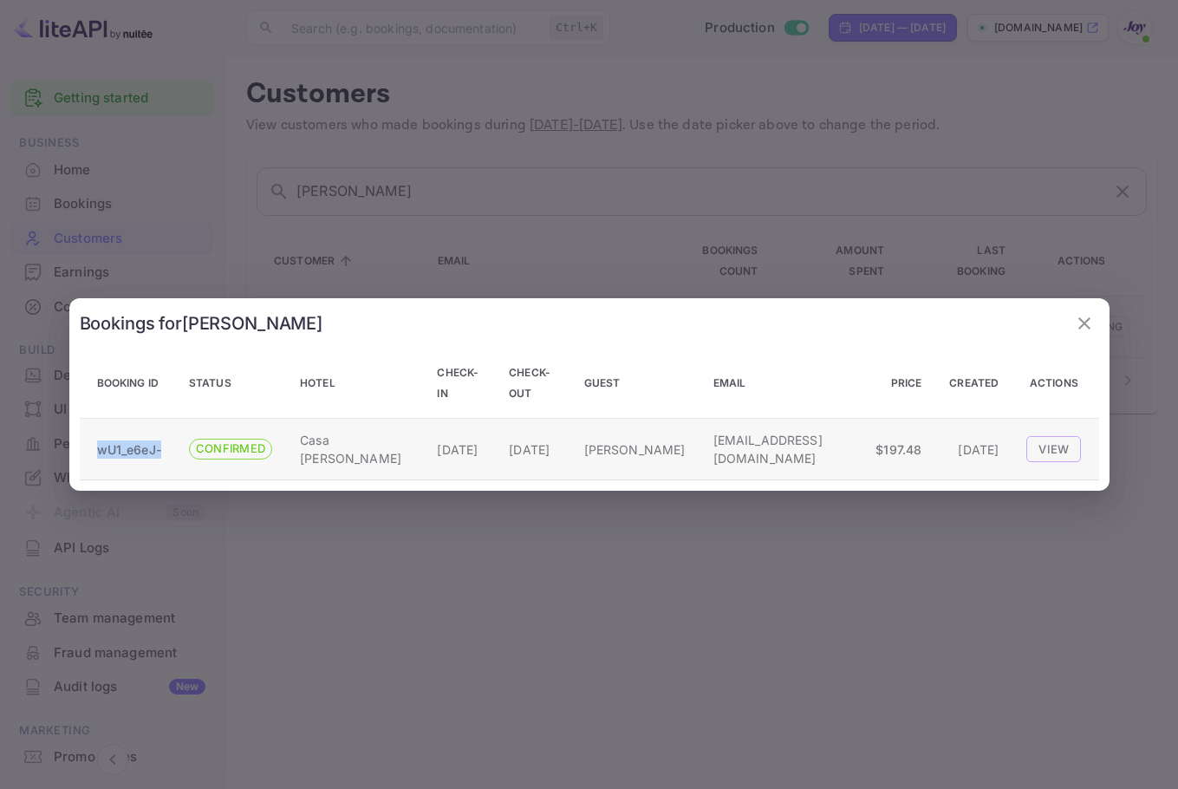
copy p "wU1_e6eJ-"
drag, startPoint x: 164, startPoint y: 442, endPoint x: 88, endPoint y: 442, distance: 76.3
click at [88, 442] on td "wU1_e6eJ-" at bounding box center [127, 450] width 95 height 62
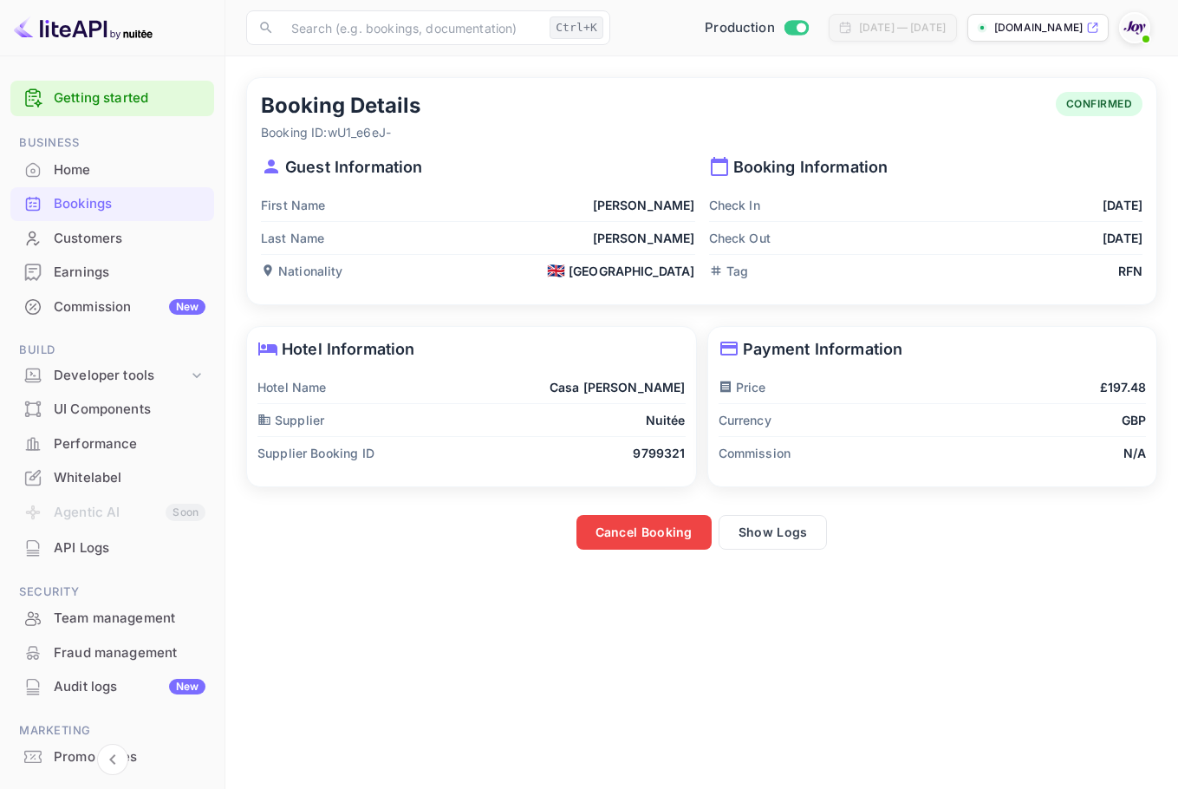
click at [90, 204] on div "Bookings" at bounding box center [130, 204] width 152 height 20
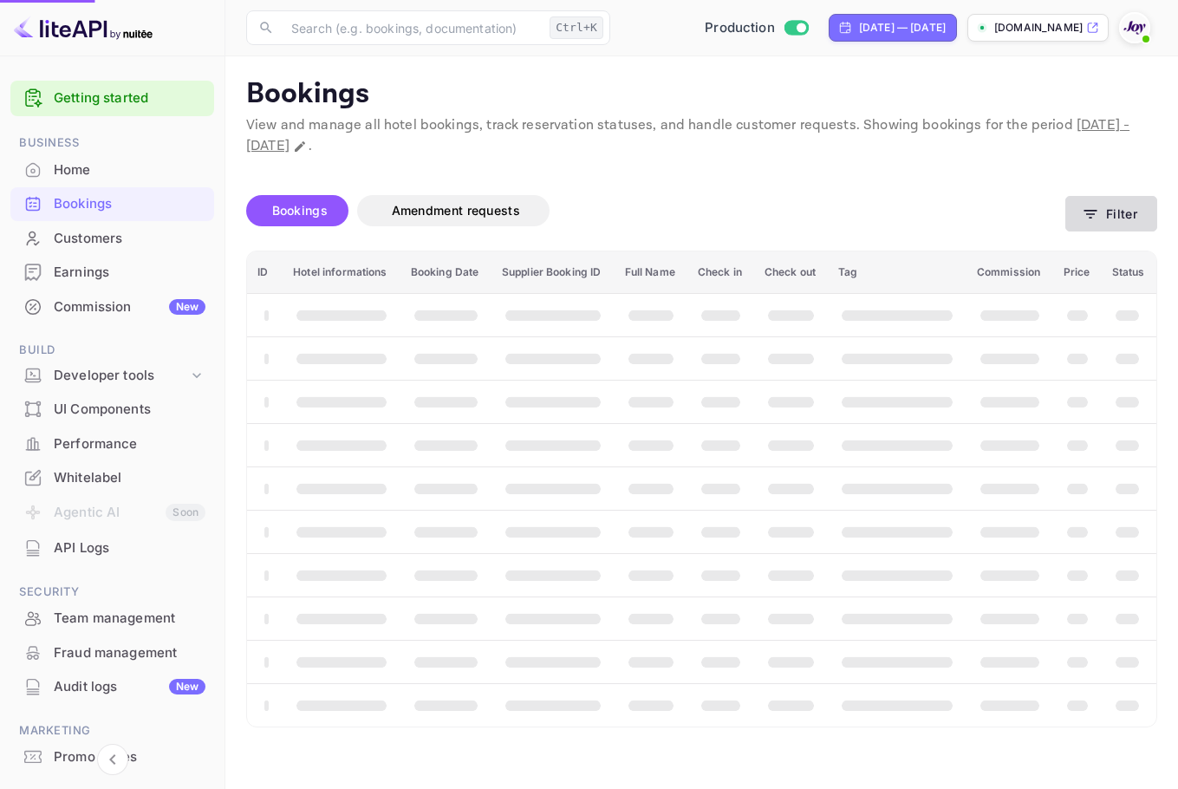
click at [1123, 221] on button "Filter" at bounding box center [1111, 214] width 92 height 36
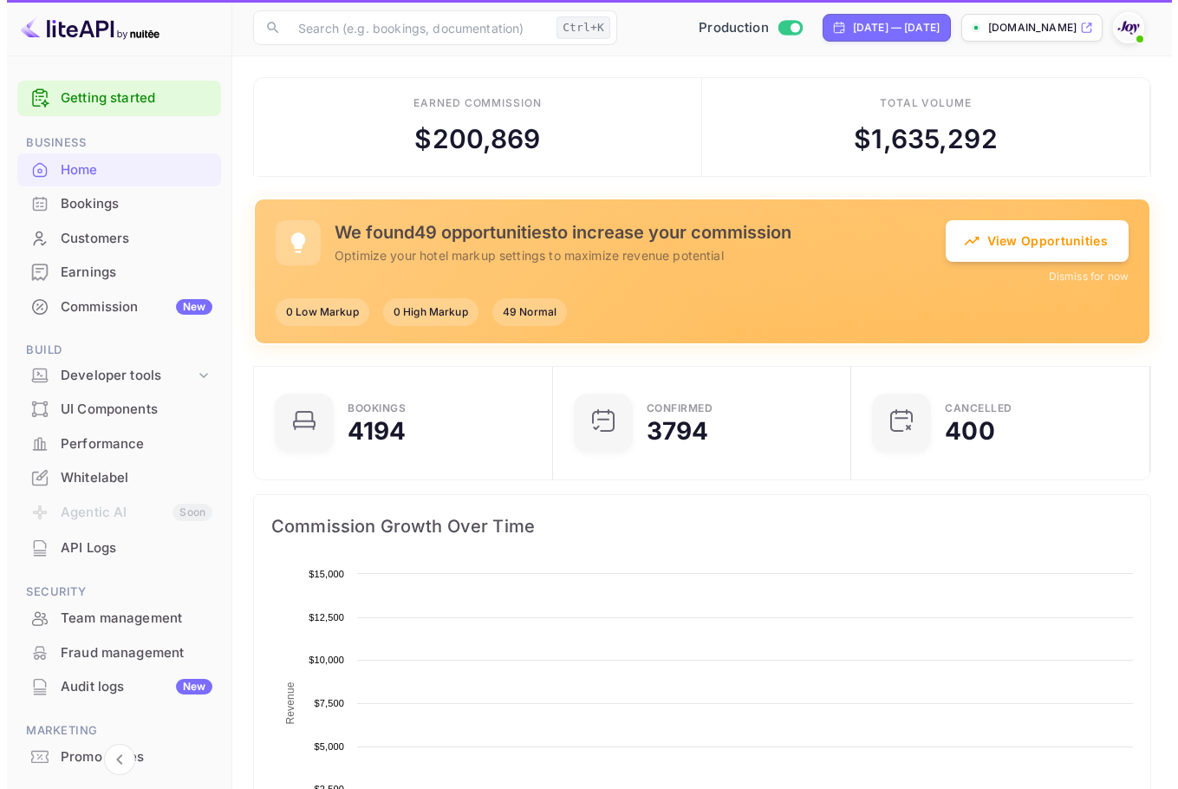
scroll to position [269, 275]
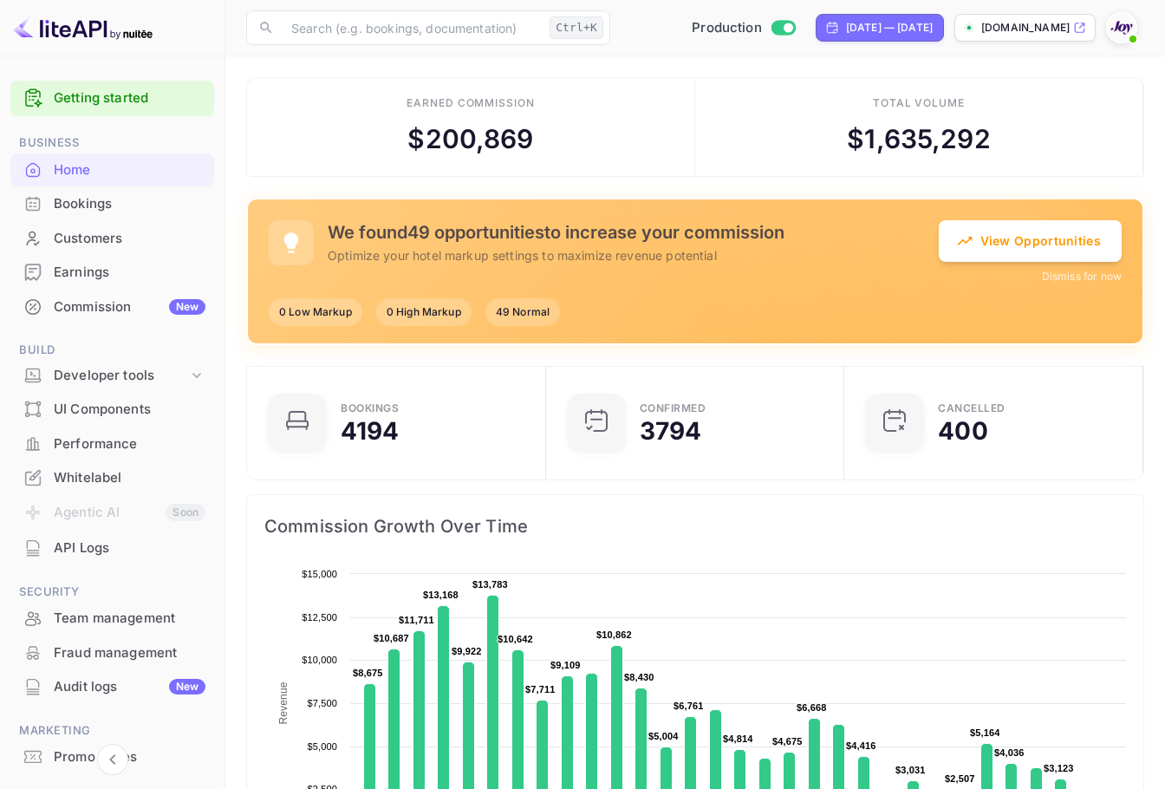
click at [119, 203] on div "Bookings" at bounding box center [130, 204] width 152 height 20
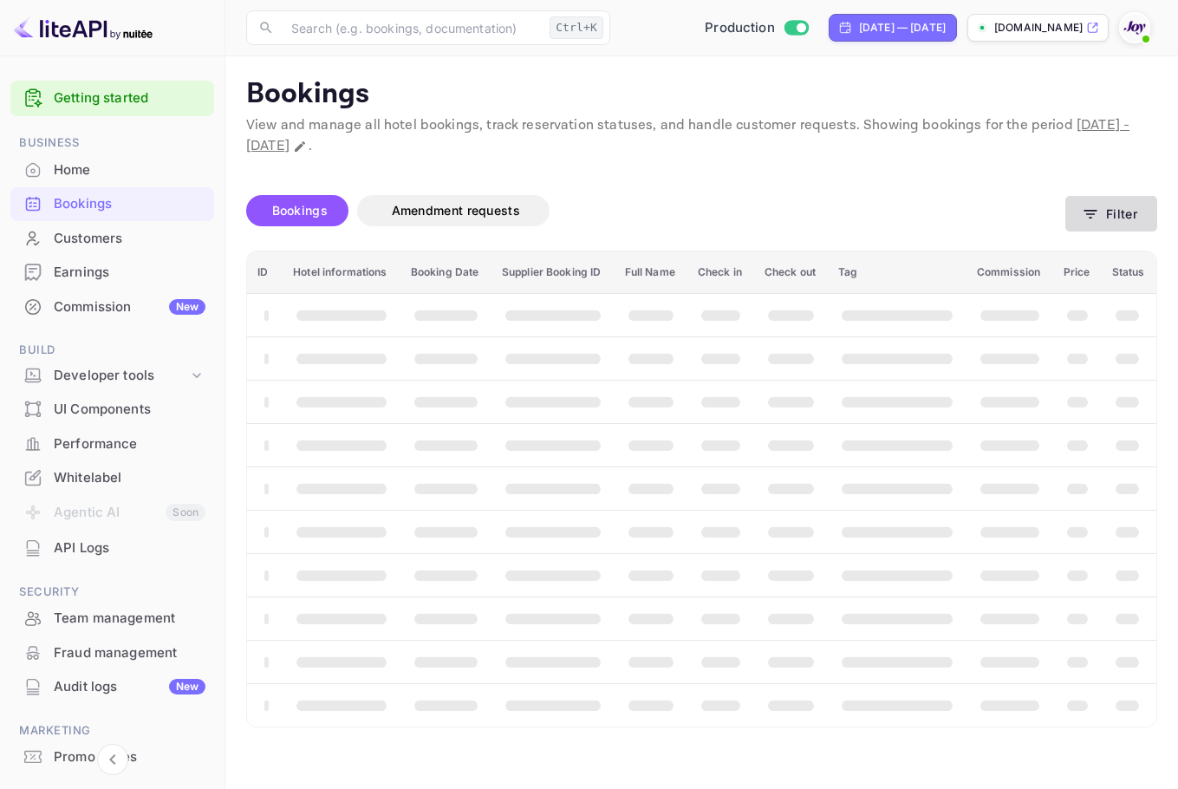
click at [1122, 230] on button "Filter" at bounding box center [1111, 214] width 92 height 36
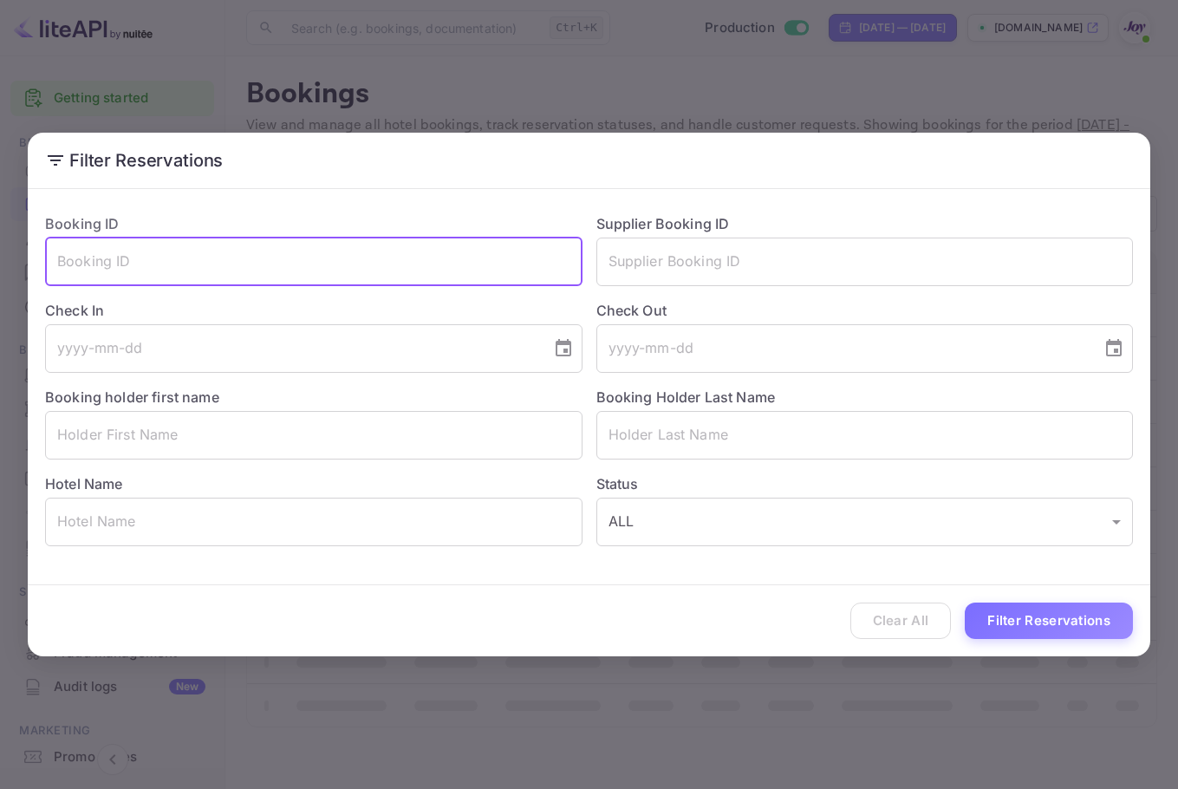
click at [317, 263] on input "text" at bounding box center [313, 262] width 537 height 49
paste input "wU1_e6eJ-"
type input "wU1_e6eJ-"
drag, startPoint x: 1044, startPoint y: 619, endPoint x: 1037, endPoint y: 611, distance: 10.4
click at [1042, 619] on button "Filter Reservations" at bounding box center [1049, 620] width 168 height 37
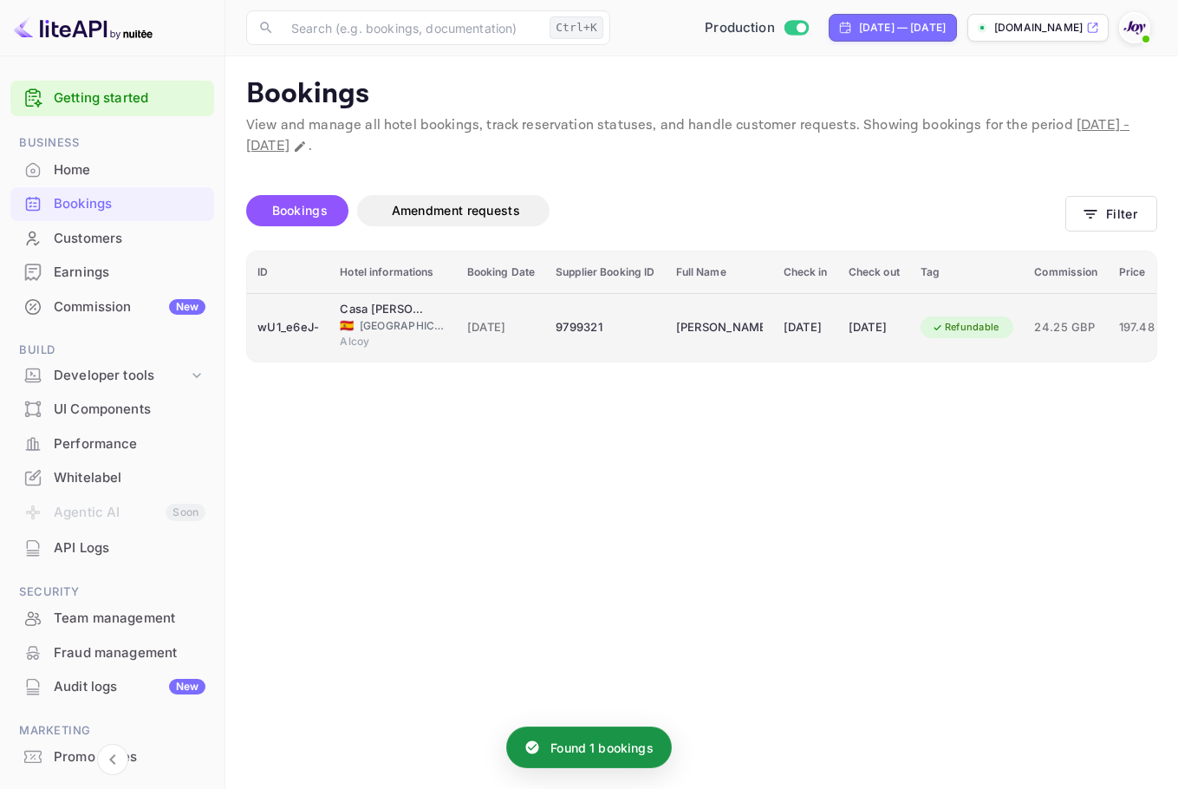
click at [534, 344] on td "[DATE]" at bounding box center [501, 327] width 89 height 68
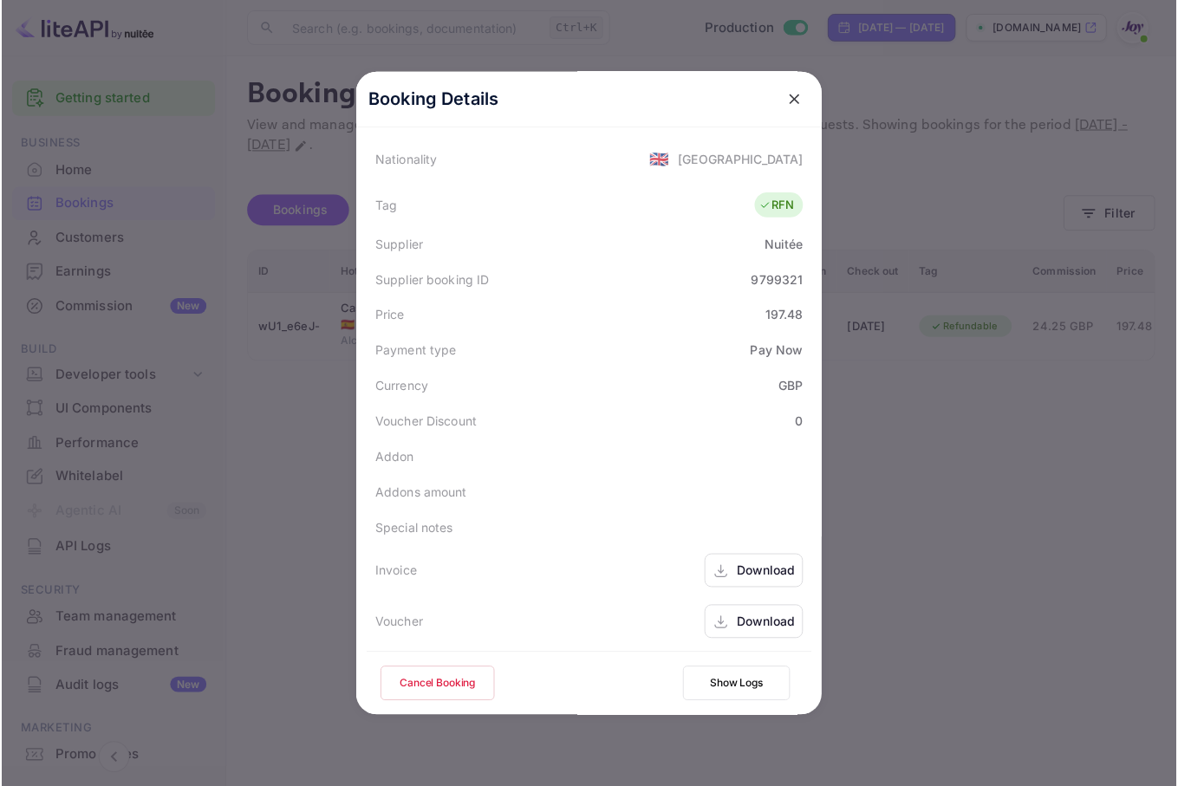
scroll to position [420, 0]
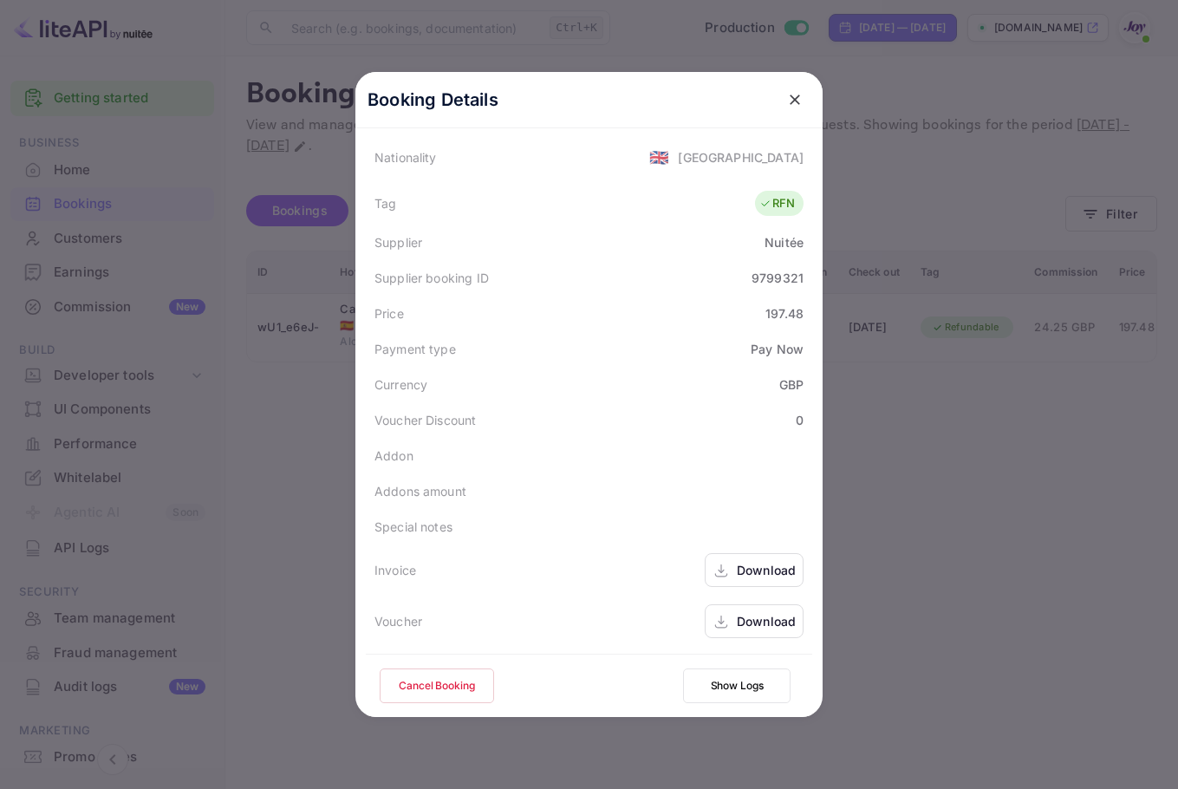
click at [770, 615] on div "Download" at bounding box center [766, 621] width 59 height 18
click at [762, 558] on div "Download" at bounding box center [754, 570] width 99 height 34
click at [793, 91] on icon "close" at bounding box center [794, 98] width 17 height 17
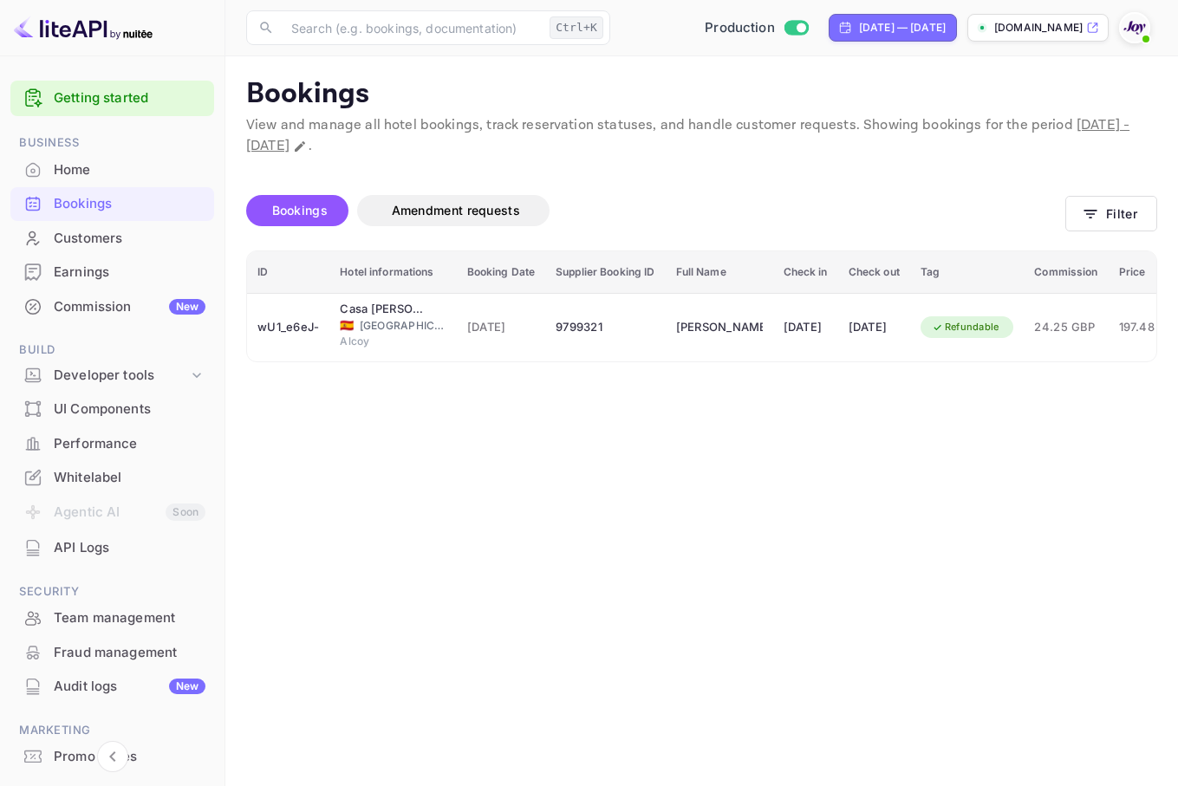
click at [102, 231] on div "Customers" at bounding box center [130, 239] width 152 height 20
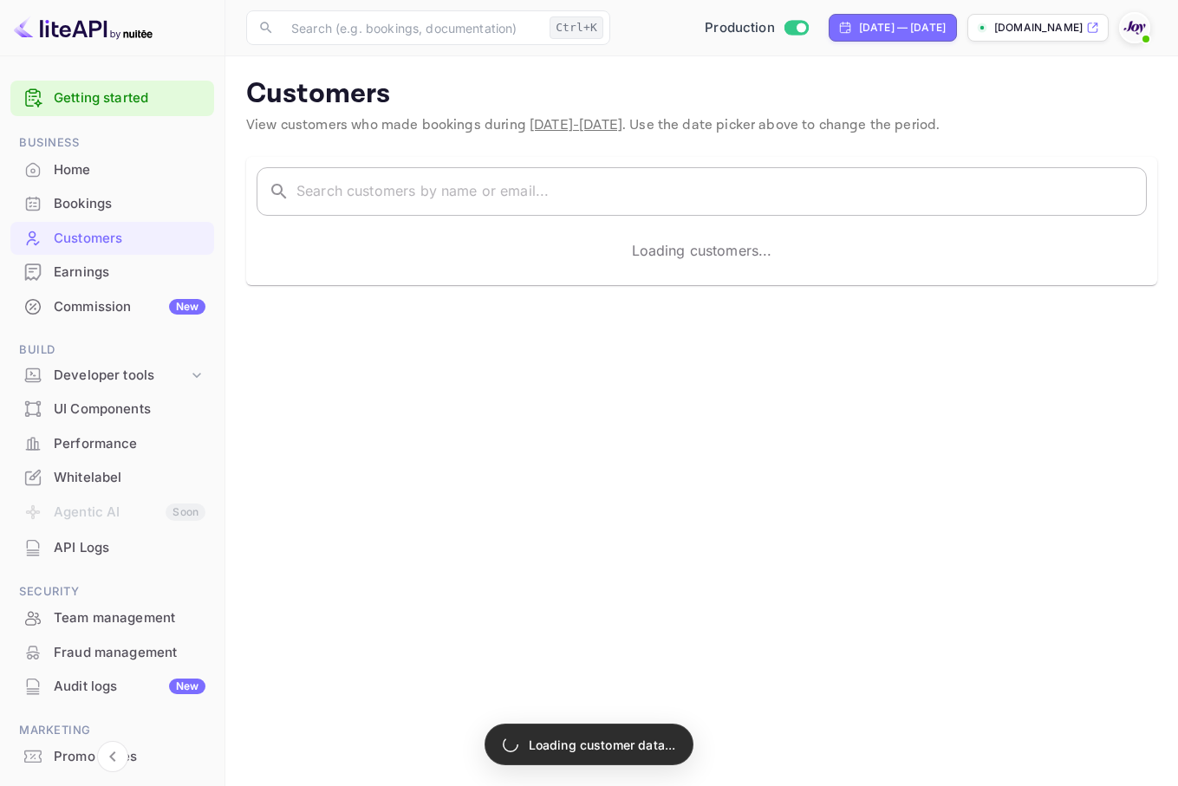
click at [451, 189] on input "text" at bounding box center [721, 191] width 850 height 49
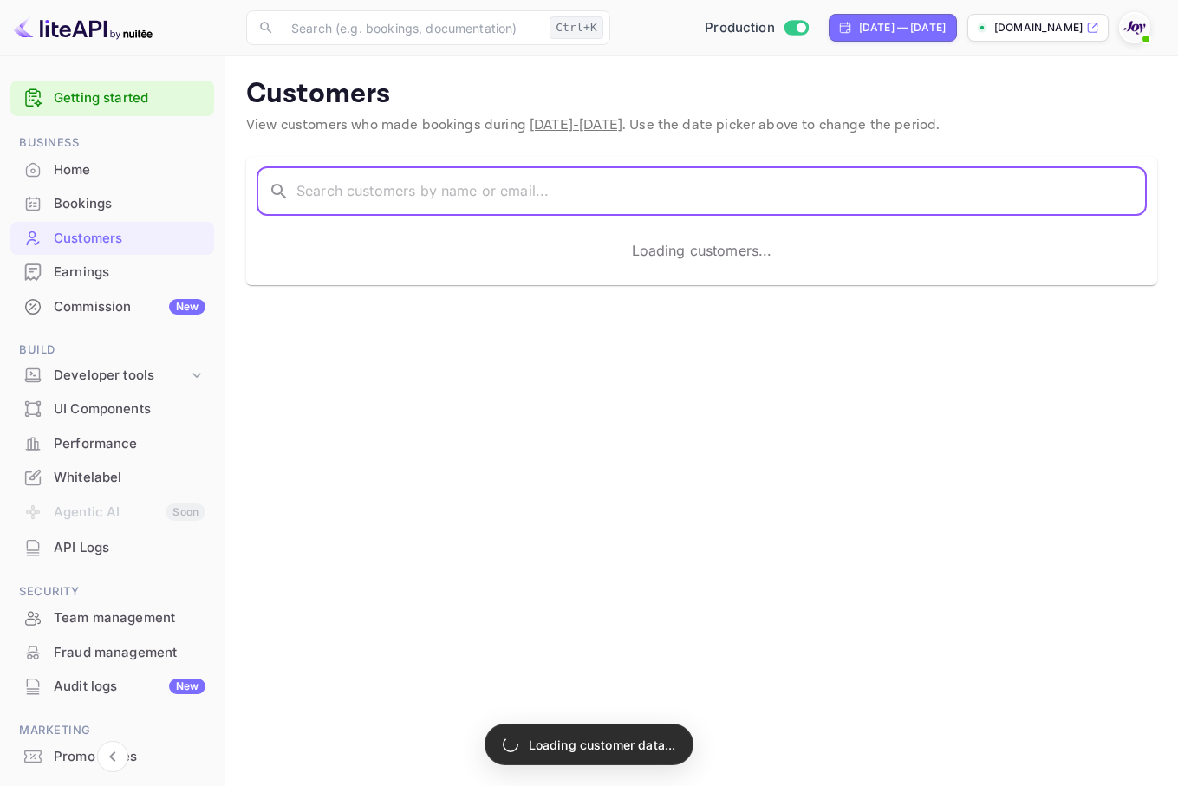
paste input "[PERSON_NAME]"
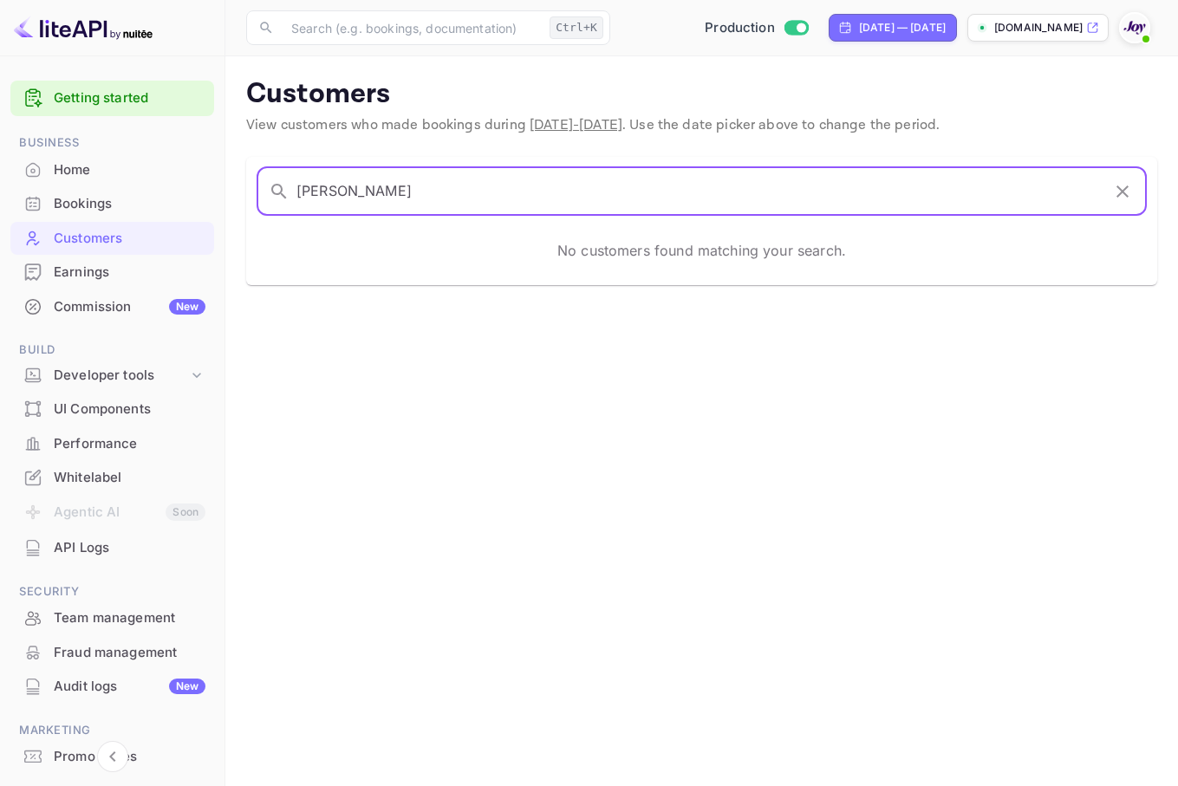
drag, startPoint x: 458, startPoint y: 194, endPoint x: 116, endPoint y: 140, distance: 345.7
click at [116, 140] on div "Getting started Business Home Bookings Customers Earnings Commission New Build …" at bounding box center [589, 393] width 1178 height 786
type input "[PERSON_NAME]"
click at [859, 31] on div "[DATE] — [DATE]" at bounding box center [902, 28] width 87 height 16
select select "8"
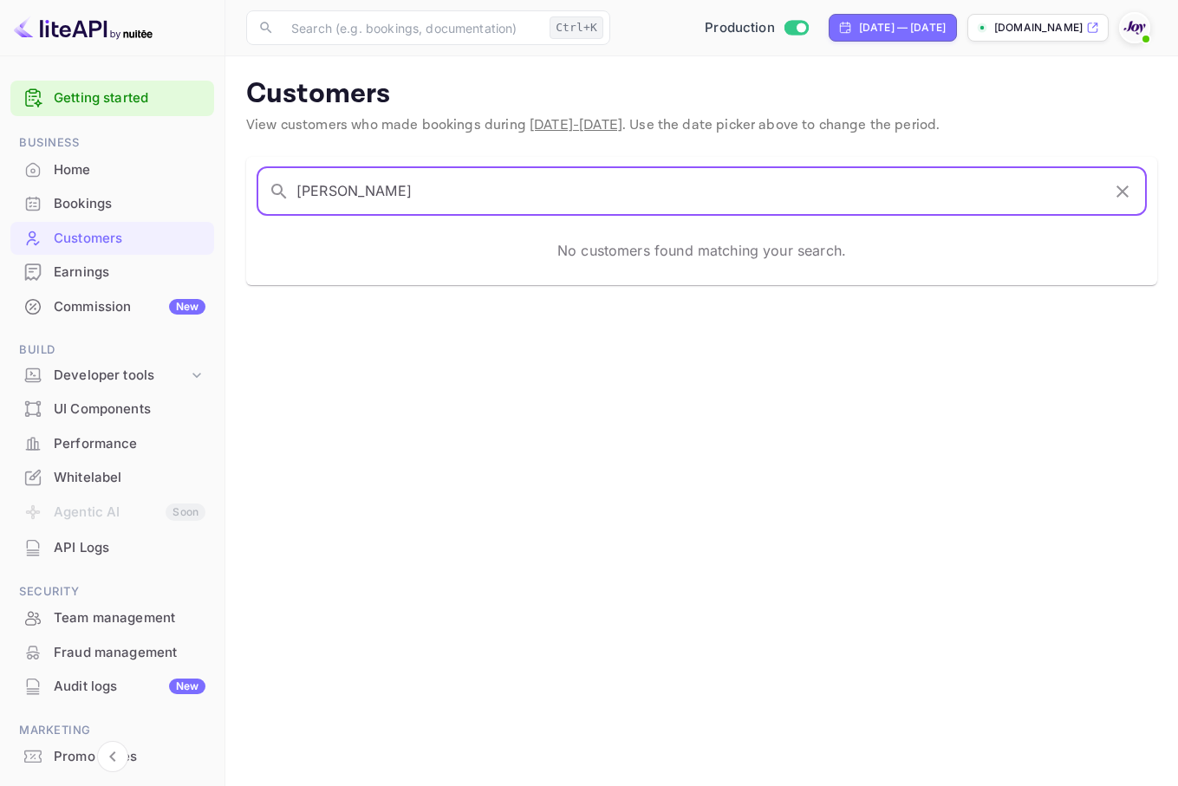
select select "2025"
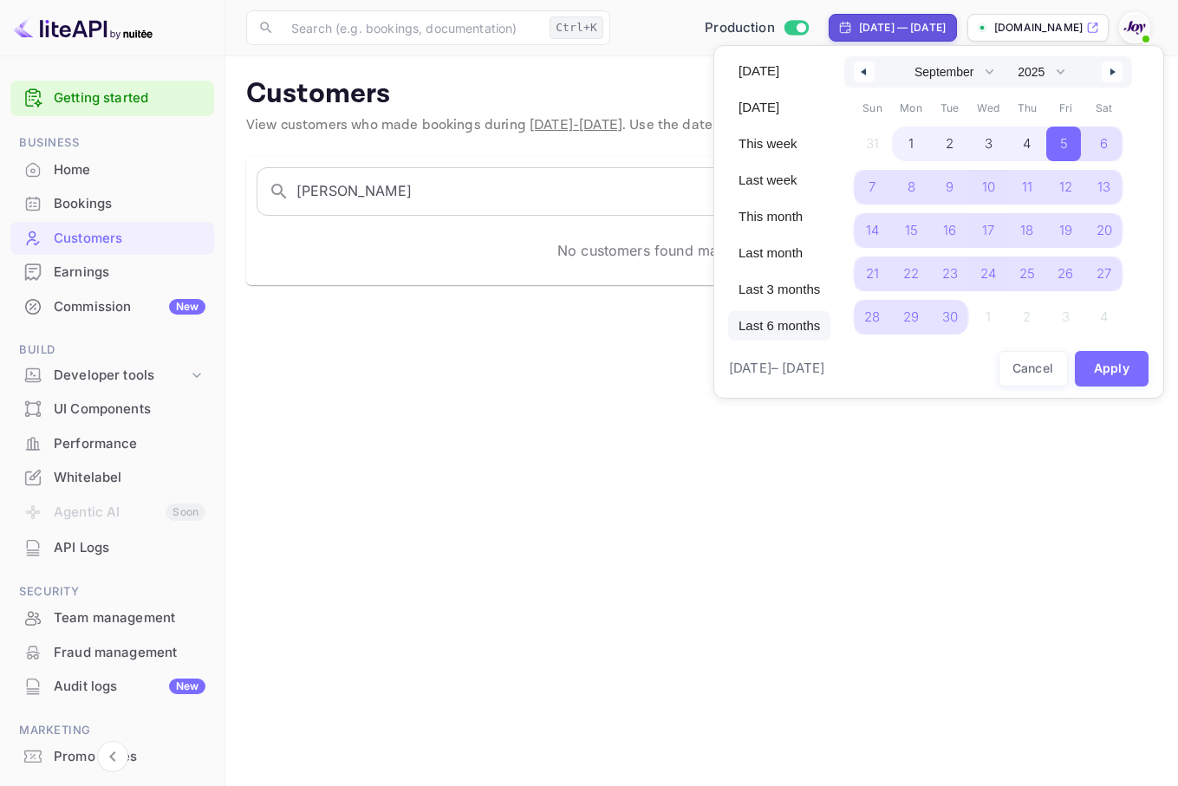
click at [802, 322] on span "Last 6 months" at bounding box center [779, 325] width 102 height 29
select select "3"
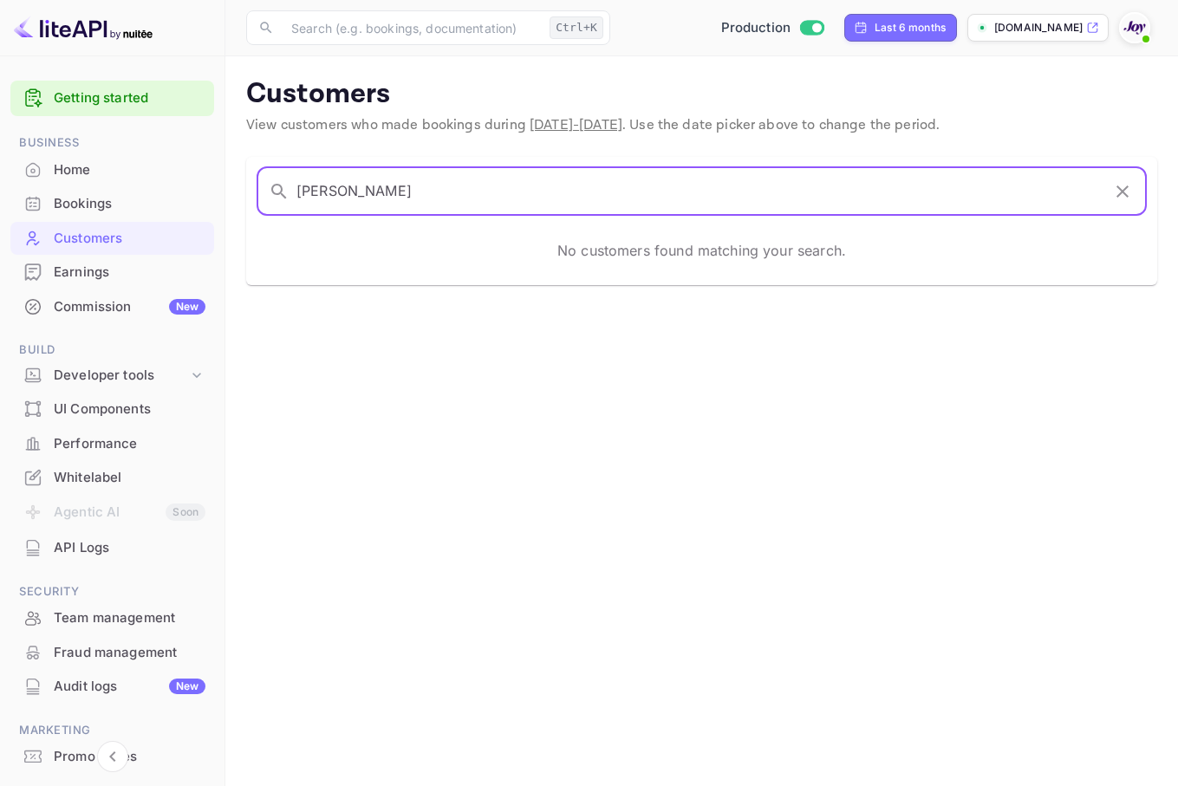
drag, startPoint x: 500, startPoint y: 195, endPoint x: 123, endPoint y: 122, distance: 384.0
click at [123, 122] on div "Getting started Business Home Bookings Customers Earnings Commission New Build …" at bounding box center [589, 393] width 1178 height 786
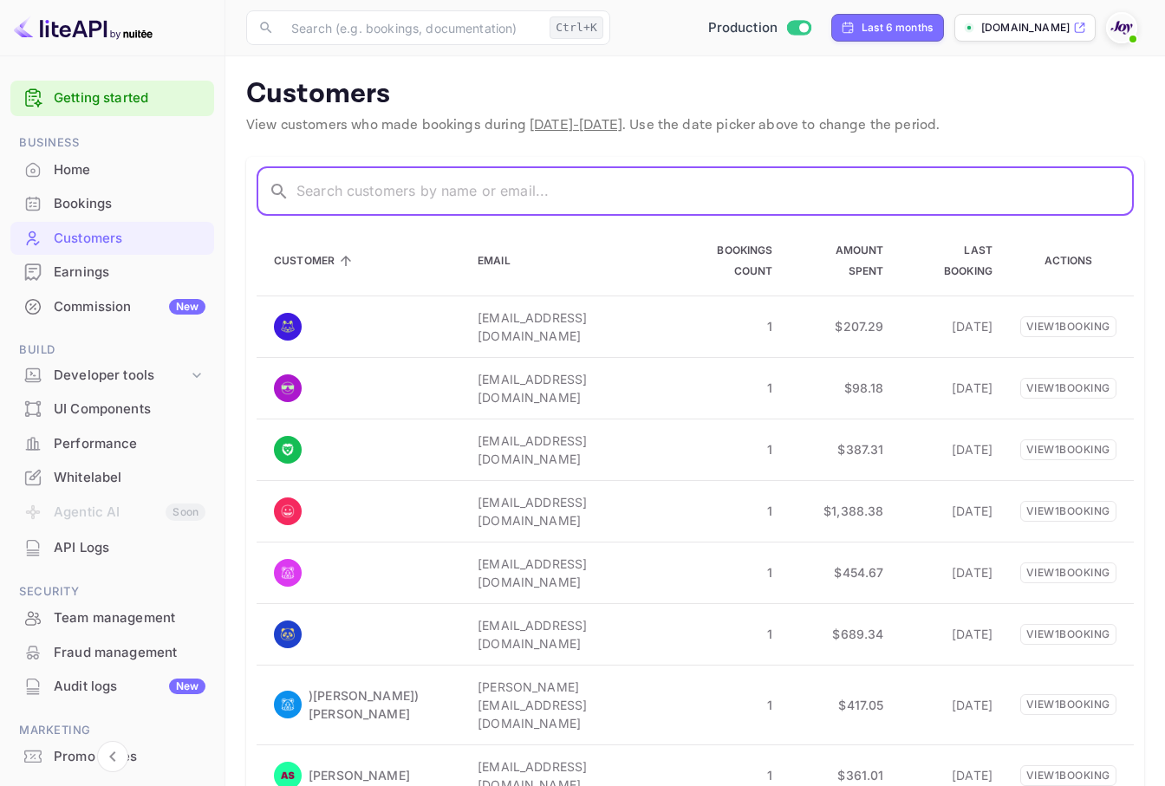
click at [495, 181] on input "text" at bounding box center [714, 191] width 837 height 49
paste input "[PERSON_NAME]"
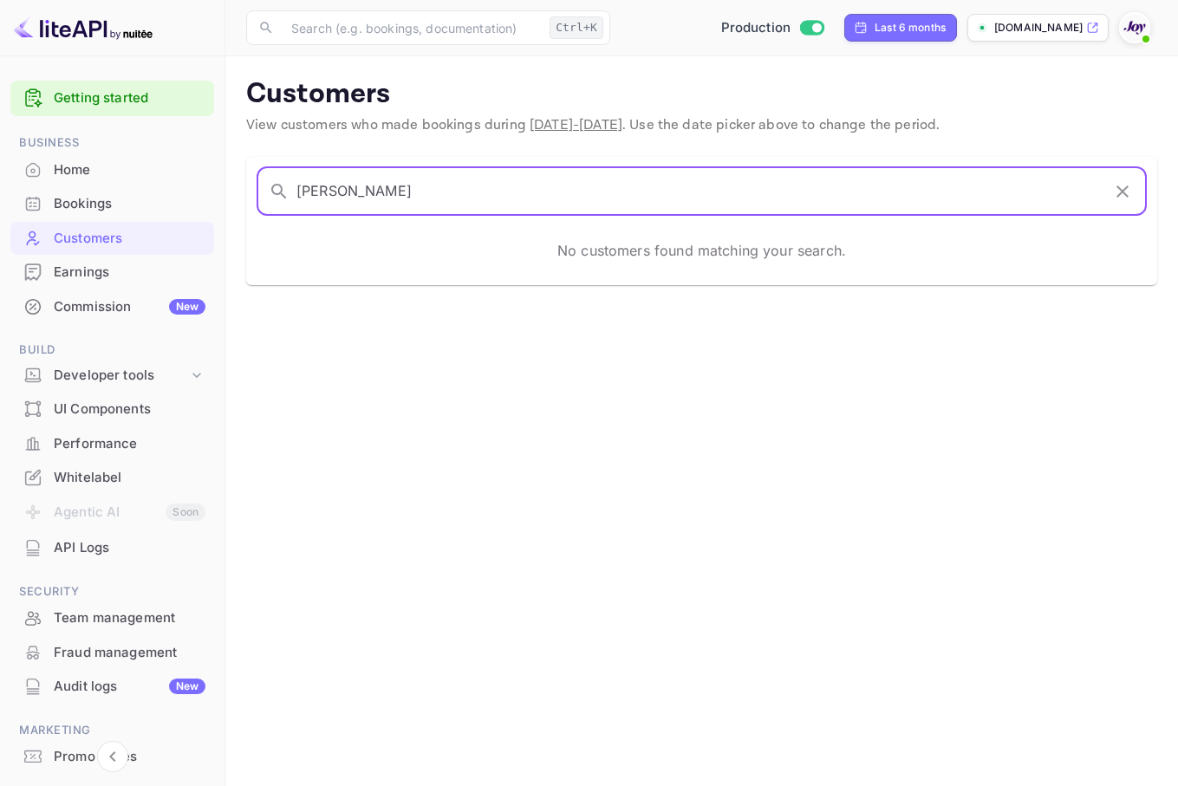
type input "[PERSON_NAME]"
